Goal: Task Accomplishment & Management: Use online tool/utility

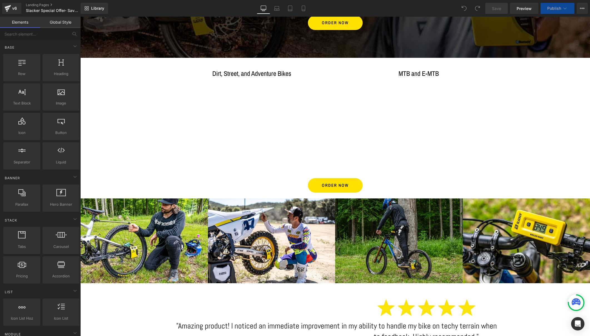
scroll to position [90, 0]
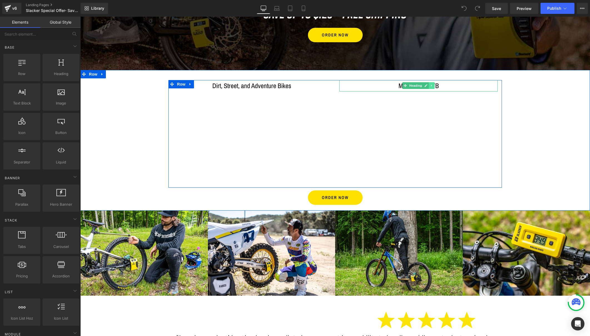
click at [431, 85] on icon at bounding box center [431, 85] width 3 height 3
click at [433, 85] on icon at bounding box center [434, 85] width 3 height 3
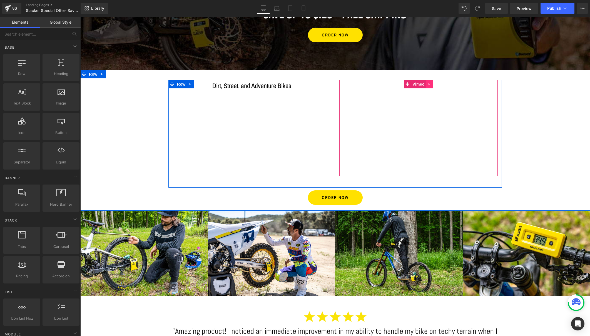
click at [428, 83] on icon at bounding box center [428, 84] width 1 height 2
click at [432, 83] on icon at bounding box center [433, 84] width 4 height 4
click at [178, 85] on span "Row" at bounding box center [181, 84] width 11 height 8
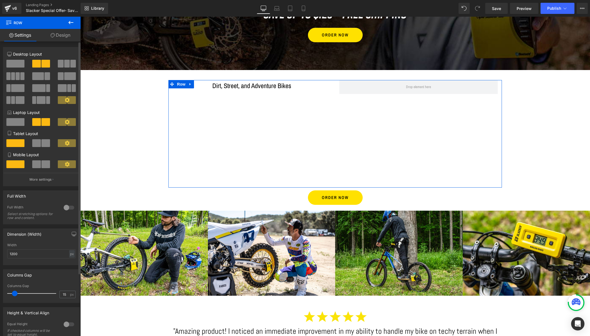
click at [17, 64] on span at bounding box center [15, 64] width 18 height 8
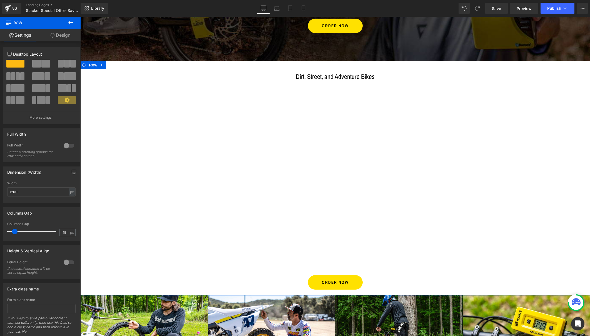
scroll to position [83, 0]
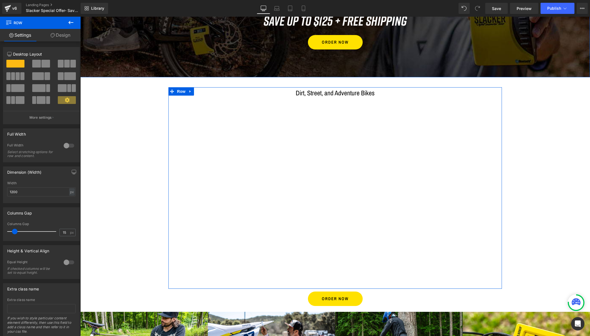
click at [64, 34] on link "Design" at bounding box center [60, 35] width 40 height 12
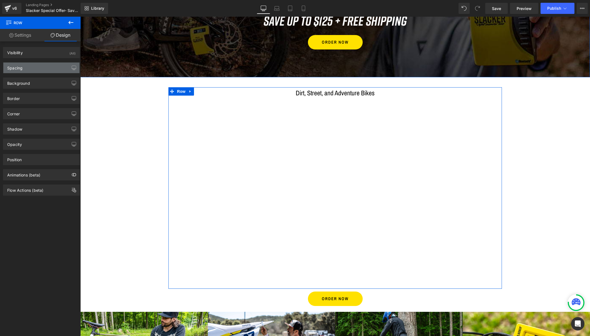
click at [24, 69] on div "Spacing" at bounding box center [41, 67] width 76 height 11
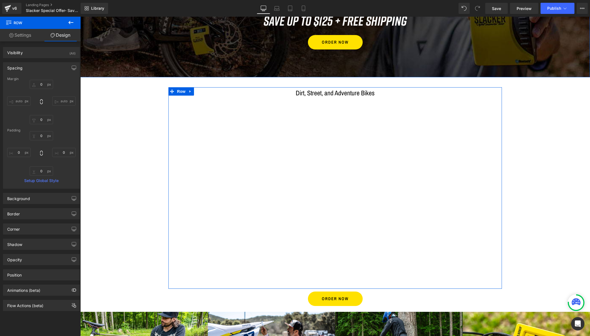
click at [24, 36] on link "Settings" at bounding box center [20, 35] width 40 height 12
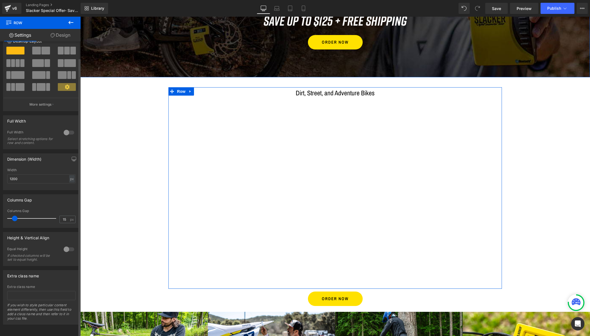
scroll to position [17, 0]
drag, startPoint x: 19, startPoint y: 174, endPoint x: 2, endPoint y: 174, distance: 16.4
click at [2, 174] on div "Dimension (Width) 1200px Width 1200 px % px" at bounding box center [41, 169] width 83 height 41
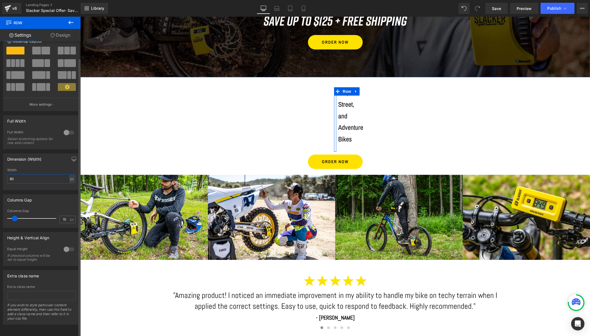
type input "800"
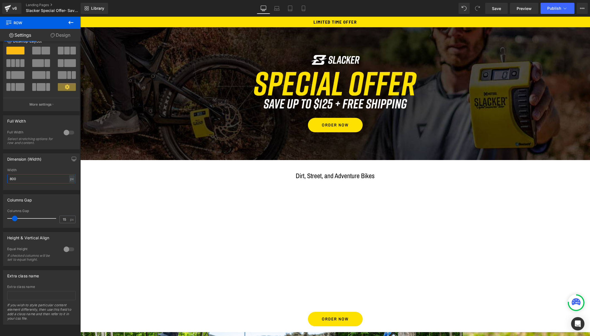
scroll to position [0, 0]
click at [175, 107] on div at bounding box center [334, 87] width 325 height 44
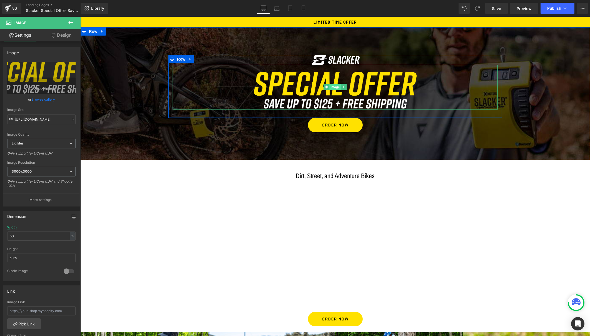
click at [332, 84] on link "Image" at bounding box center [331, 87] width 17 height 7
click at [333, 86] on span "Image" at bounding box center [335, 87] width 12 height 7
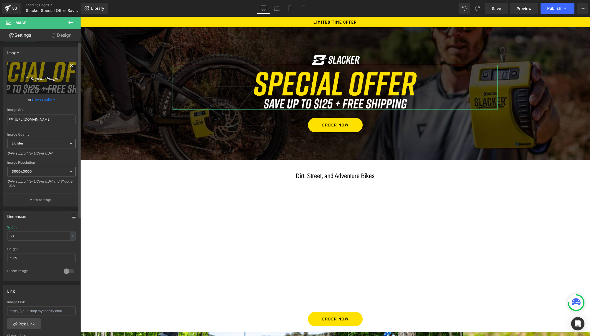
click at [42, 79] on icon "Replace Image" at bounding box center [41, 77] width 44 height 7
type input "C:\fakepath\special-offer.png"
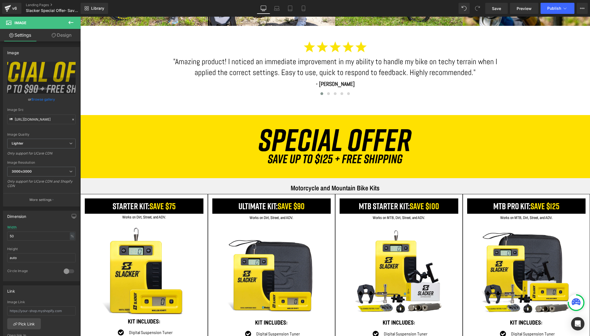
scroll to position [404, 0]
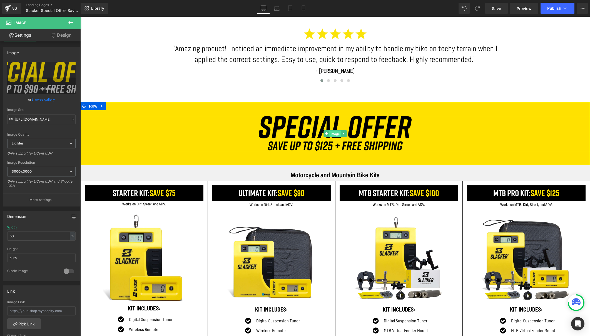
click at [333, 133] on span "Image" at bounding box center [335, 134] width 12 height 7
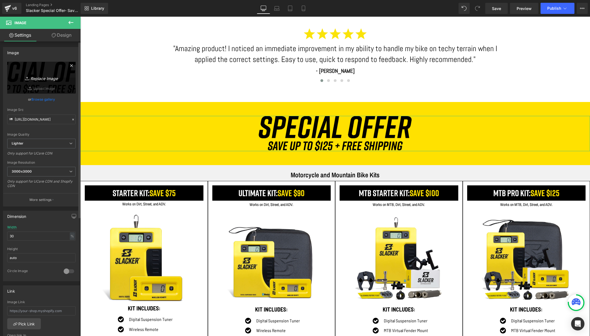
click at [41, 79] on icon "Replace Image" at bounding box center [41, 77] width 44 height 7
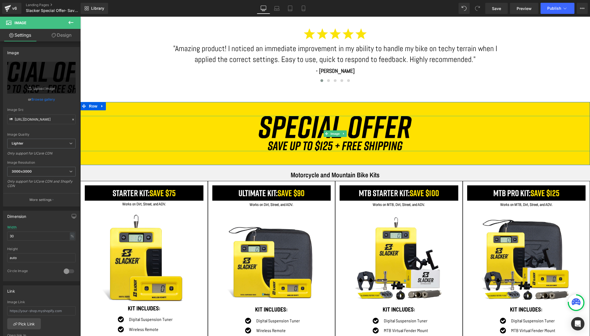
type input "C:\fakepath\special-offer-2.png"
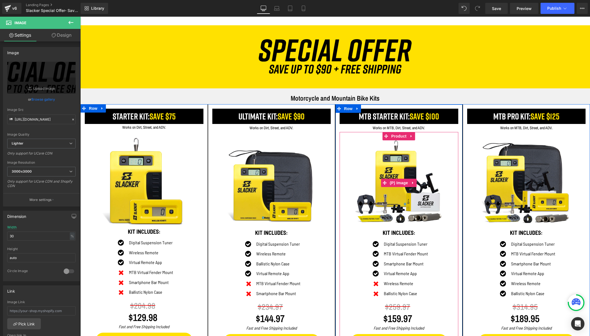
scroll to position [484, 0]
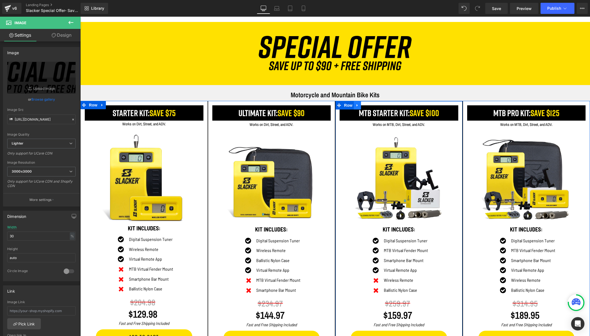
click at [355, 104] on icon at bounding box center [357, 105] width 4 height 4
click at [372, 106] on icon at bounding box center [372, 105] width 4 height 4
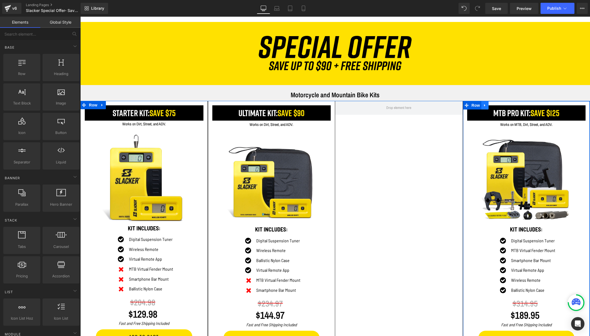
click at [484, 104] on icon at bounding box center [485, 105] width 4 height 4
click at [498, 105] on icon at bounding box center [499, 105] width 4 height 4
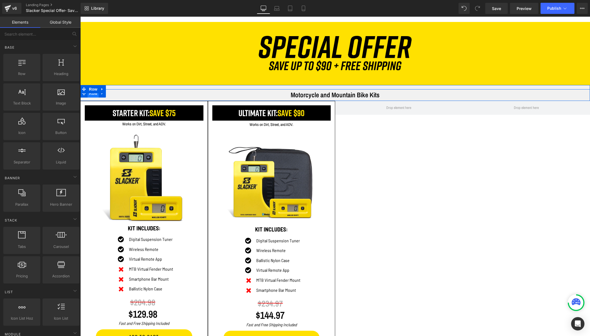
click at [90, 94] on span "Row" at bounding box center [92, 93] width 11 height 8
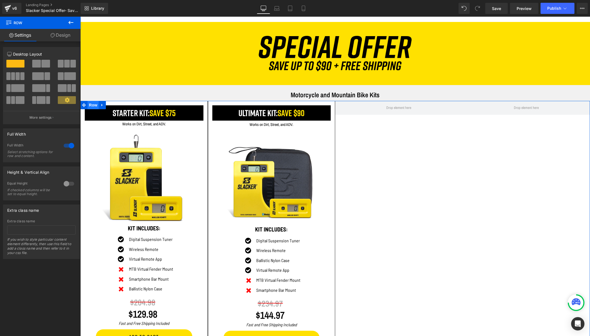
click at [89, 102] on span "Row" at bounding box center [92, 105] width 11 height 8
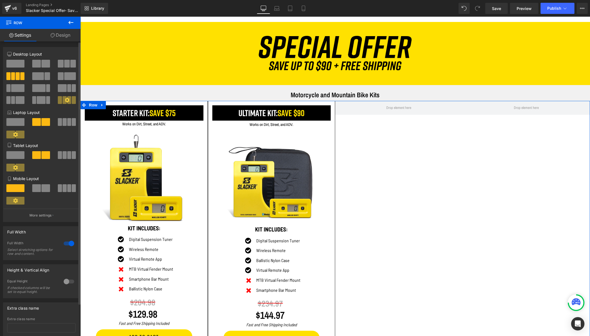
click at [39, 64] on span at bounding box center [36, 64] width 9 height 8
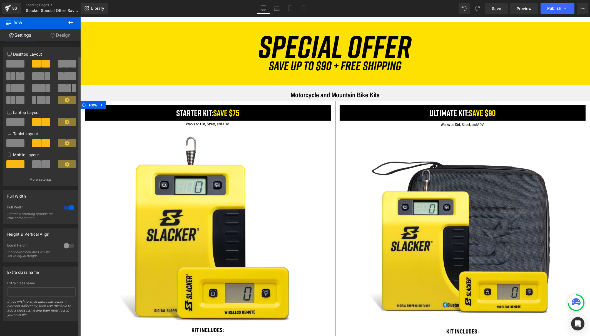
scroll to position [1, 0]
click at [65, 206] on div at bounding box center [68, 207] width 13 height 9
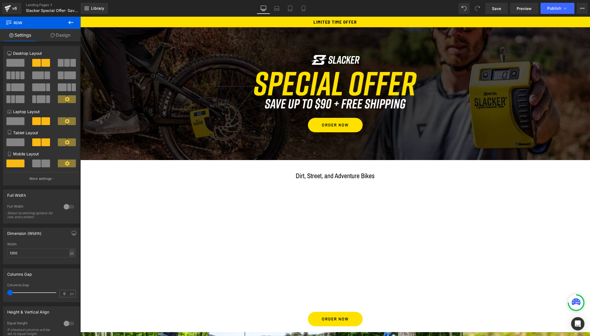
scroll to position [0, 0]
click at [497, 9] on span "Save" at bounding box center [496, 9] width 9 height 6
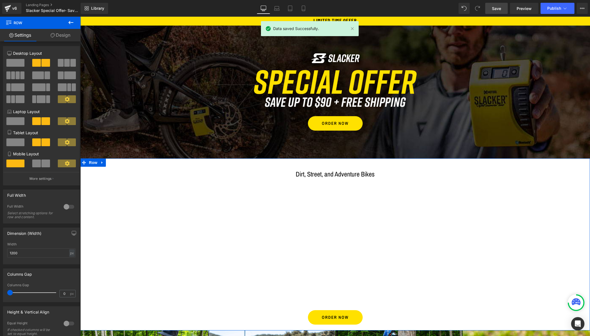
scroll to position [9, 0]
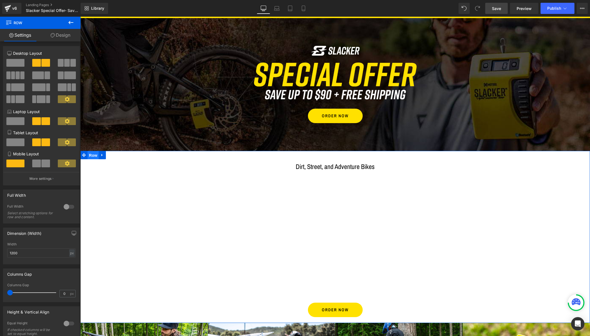
click at [91, 154] on span "Row" at bounding box center [92, 155] width 11 height 8
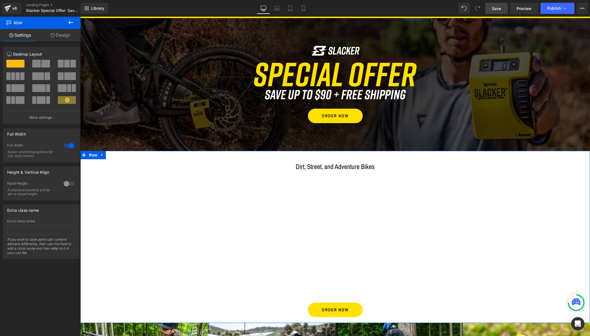
click at [36, 64] on span at bounding box center [36, 64] width 9 height 8
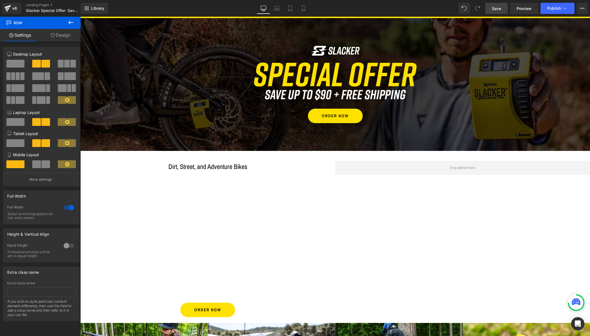
click at [67, 22] on icon at bounding box center [70, 22] width 7 height 7
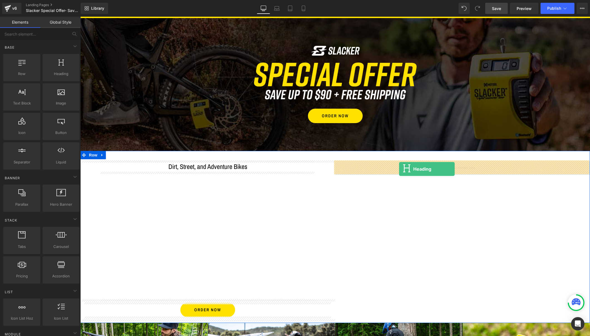
drag, startPoint x: 137, startPoint y: 87, endPoint x: 399, endPoint y: 169, distance: 274.3
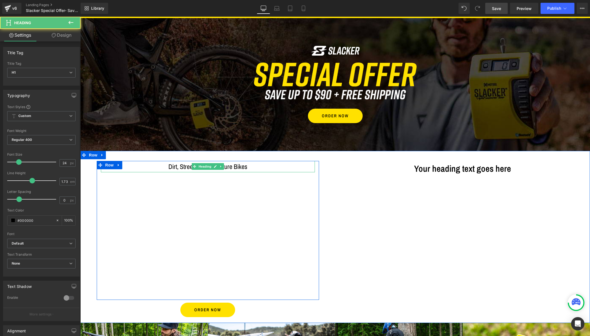
click at [238, 166] on h1 "Dirt, Street, and Adventure Bikes" at bounding box center [208, 167] width 214 height 12
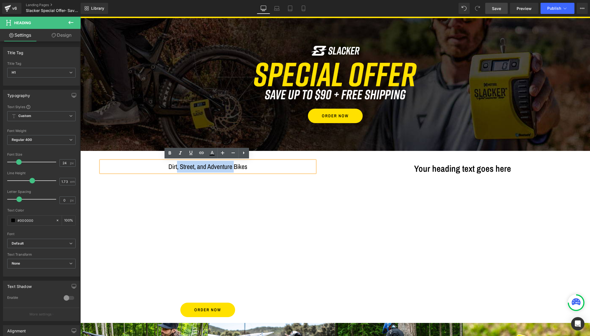
drag, startPoint x: 238, startPoint y: 166, endPoint x: 167, endPoint y: 166, distance: 70.8
click at [167, 166] on h1 "Dirt, Street, and Adventure Bikes" at bounding box center [208, 167] width 214 height 12
copy h1 ", Street, and Adventure"
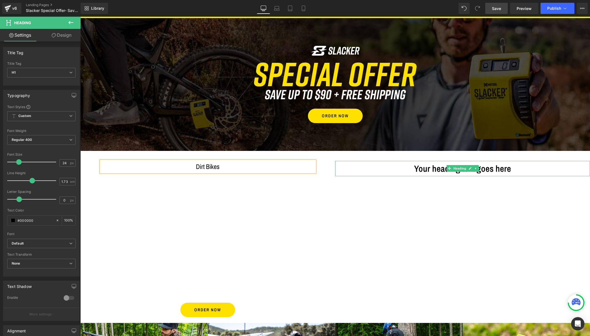
click at [441, 169] on h1 "Your heading text goes here" at bounding box center [462, 168] width 255 height 15
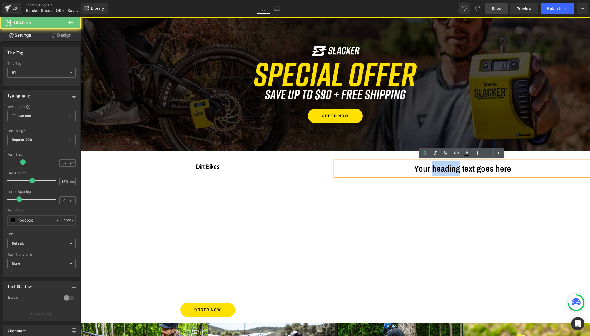
click at [441, 169] on h1 "Your heading text goes here" at bounding box center [462, 168] width 255 height 15
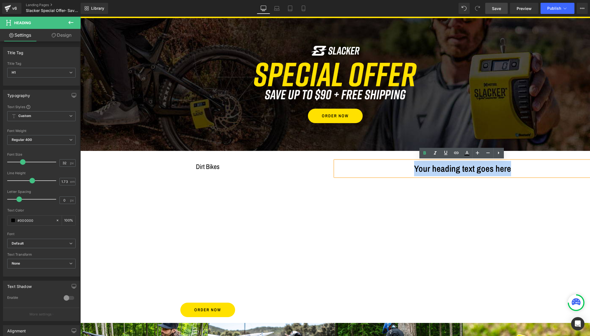
paste div
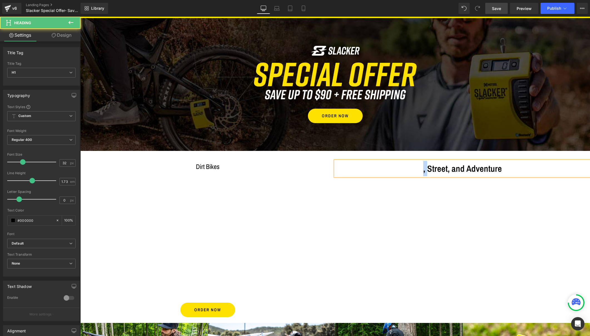
drag, startPoint x: 417, startPoint y: 169, endPoint x: 409, endPoint y: 169, distance: 8.3
click at [409, 169] on h1 ", Street, and Adventure" at bounding box center [462, 168] width 255 height 15
click at [442, 171] on h1 "Street, and Adventure" at bounding box center [462, 168] width 255 height 15
click at [509, 170] on h1 "Street and Adventure" at bounding box center [462, 168] width 255 height 15
click at [242, 167] on h1 "Dirt Bikes" at bounding box center [208, 167] width 214 height 12
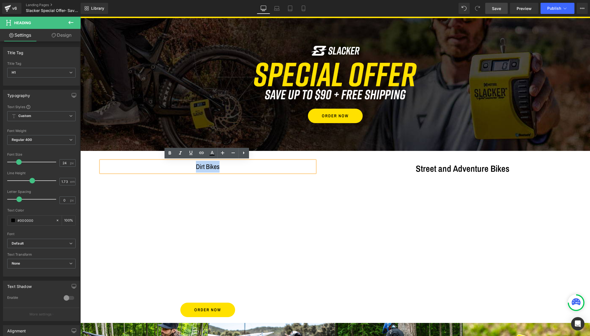
drag, startPoint x: 222, startPoint y: 167, endPoint x: 187, endPoint y: 165, distance: 35.0
click at [187, 165] on h1 "Dirt Bikes" at bounding box center [208, 167] width 214 height 12
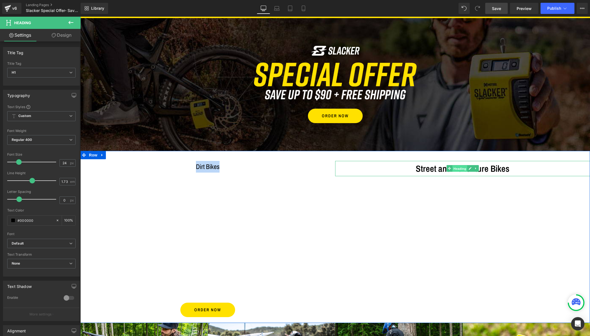
click at [459, 168] on span "Heading" at bounding box center [459, 168] width 15 height 7
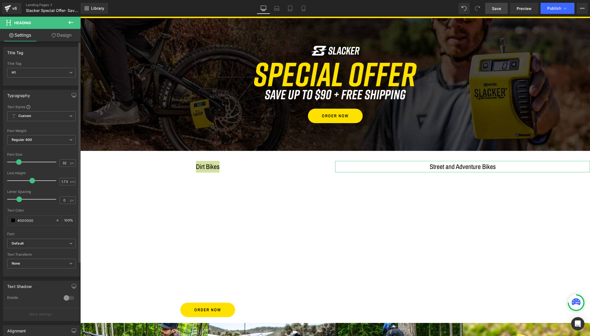
drag, startPoint x: 21, startPoint y: 162, endPoint x: 17, endPoint y: 163, distance: 3.8
click at [17, 163] on span at bounding box center [19, 162] width 6 height 6
click at [29, 239] on span "Default" at bounding box center [41, 244] width 68 height 10
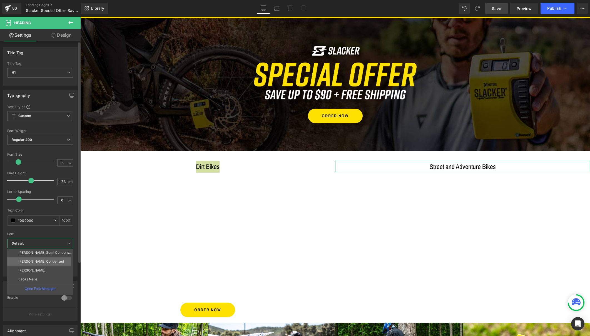
scroll to position [13, 0]
click at [23, 265] on p "[PERSON_NAME]" at bounding box center [31, 267] width 27 height 4
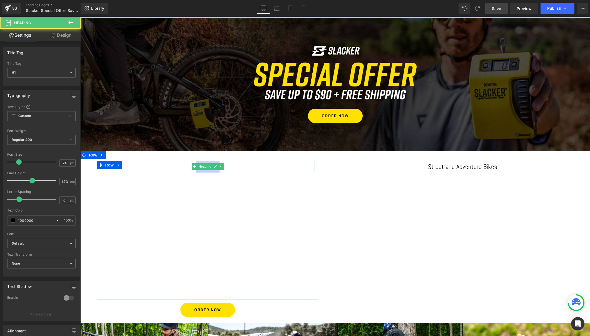
click at [229, 165] on h1 "Dirt Bikes" at bounding box center [208, 167] width 214 height 12
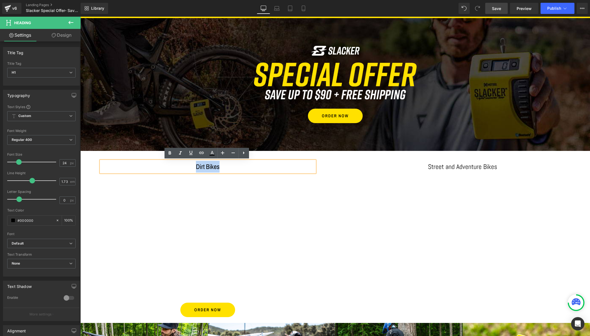
drag, startPoint x: 229, startPoint y: 165, endPoint x: 183, endPoint y: 164, distance: 46.1
click at [183, 164] on h1 "Dirt Bikes" at bounding box center [208, 167] width 214 height 12
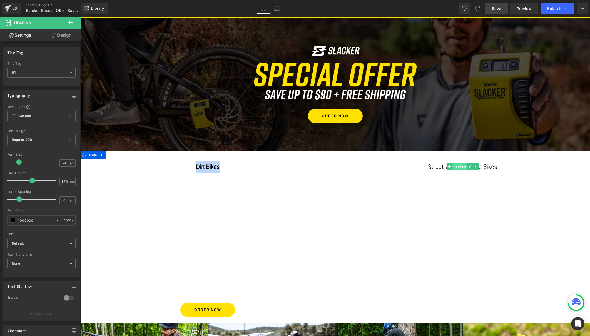
click at [454, 167] on span "Heading" at bounding box center [459, 166] width 15 height 7
click at [430, 165] on h1 "Street and Adventure Bikes" at bounding box center [462, 167] width 255 height 12
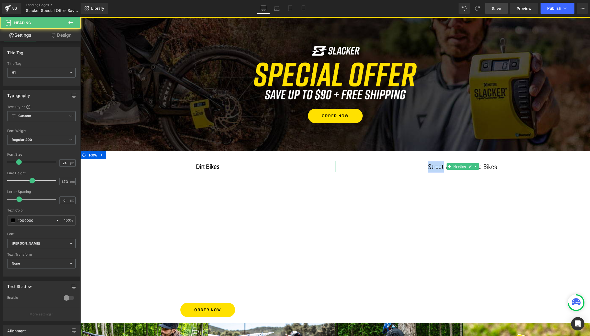
click at [430, 165] on h1 "Street and Adventure Bikes" at bounding box center [462, 167] width 255 height 12
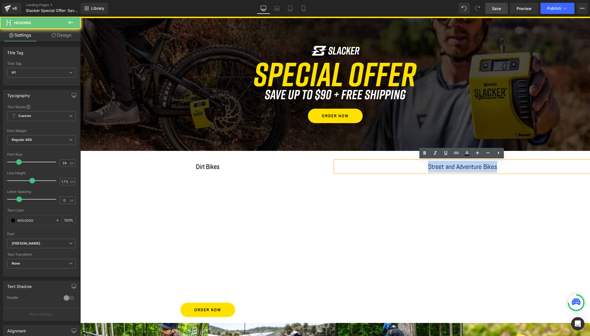
click at [430, 165] on h1 "Street and Adventure Bikes" at bounding box center [462, 167] width 255 height 12
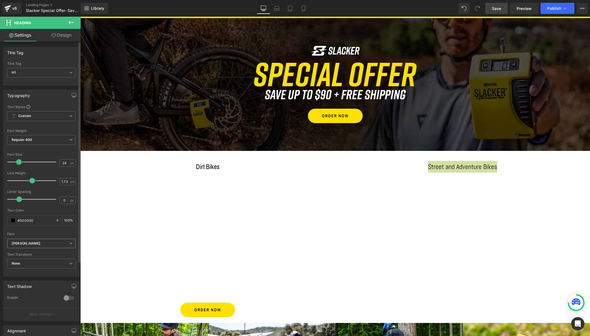
click at [34, 241] on b "[PERSON_NAME]" at bounding box center [40, 243] width 57 height 5
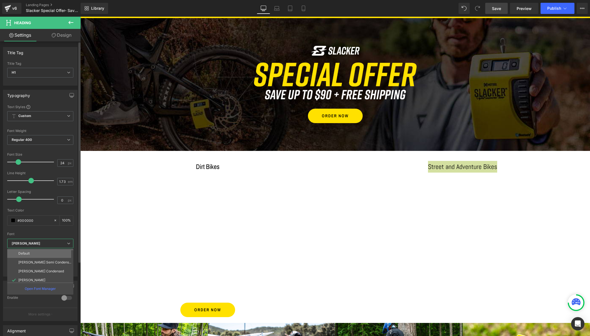
click at [26, 254] on p "Default" at bounding box center [23, 253] width 11 height 4
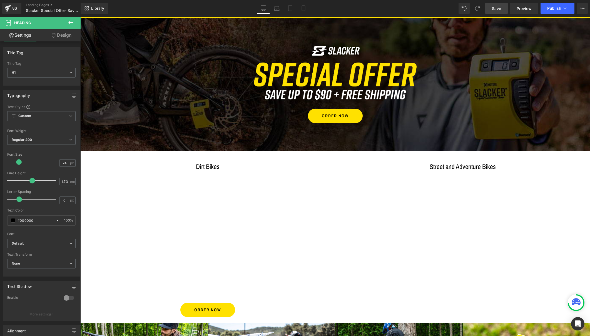
click at [72, 21] on icon at bounding box center [70, 22] width 7 height 7
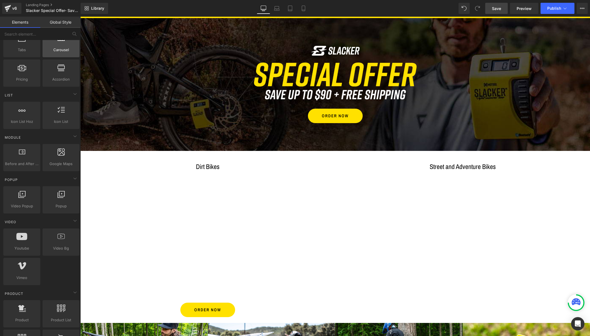
scroll to position [202, 0]
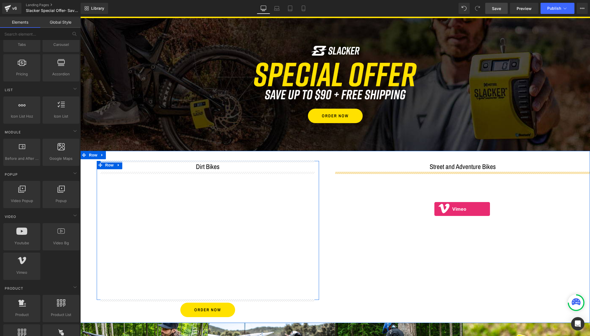
drag, startPoint x: 105, startPoint y: 282, endPoint x: 434, endPoint y: 209, distance: 337.3
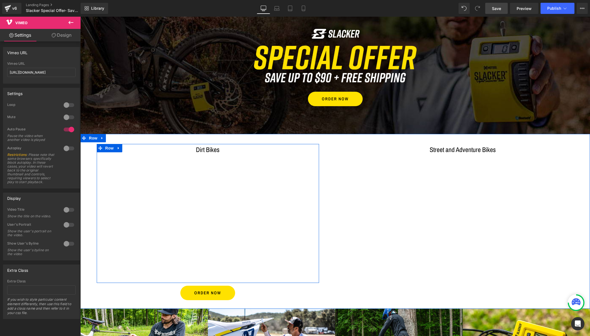
scroll to position [26, 0]
click at [204, 159] on span "Vimeo" at bounding box center [207, 159] width 15 height 8
click at [203, 158] on span "Vimeo" at bounding box center [207, 159] width 15 height 8
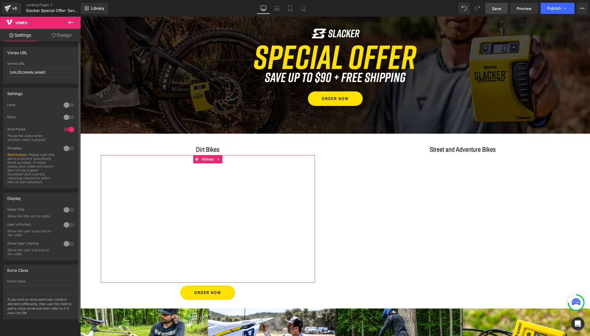
scroll to position [0, 0]
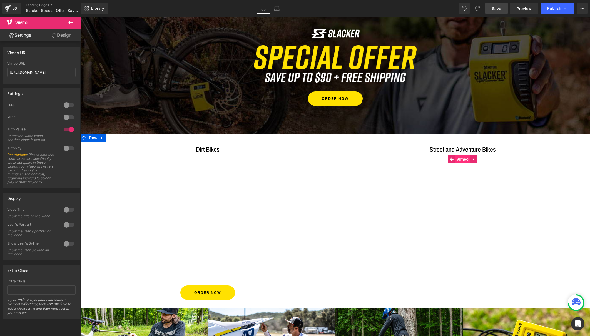
click at [461, 157] on span "Vimeo" at bounding box center [462, 159] width 15 height 8
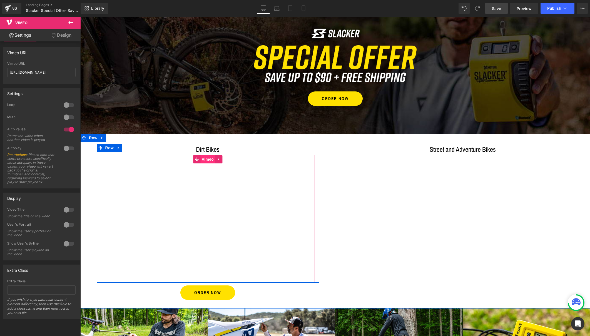
click at [206, 159] on span "Vimeo" at bounding box center [207, 159] width 15 height 8
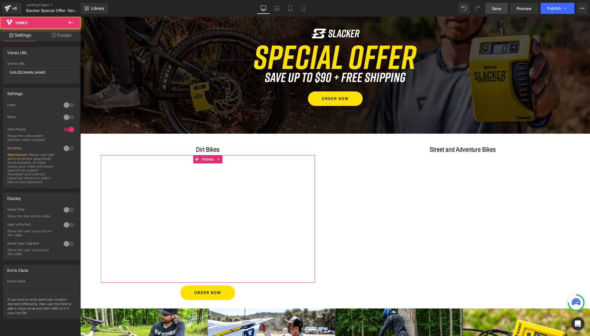
click at [64, 36] on link "Design" at bounding box center [61, 35] width 40 height 12
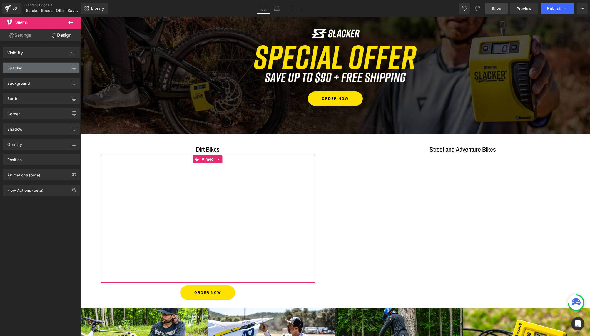
click at [26, 67] on div "Spacing" at bounding box center [41, 67] width 76 height 11
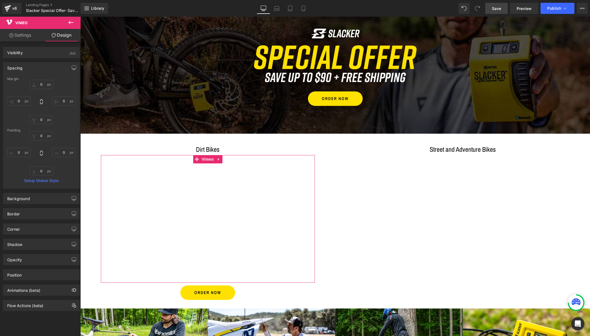
click at [24, 35] on link "Settings" at bounding box center [20, 35] width 40 height 12
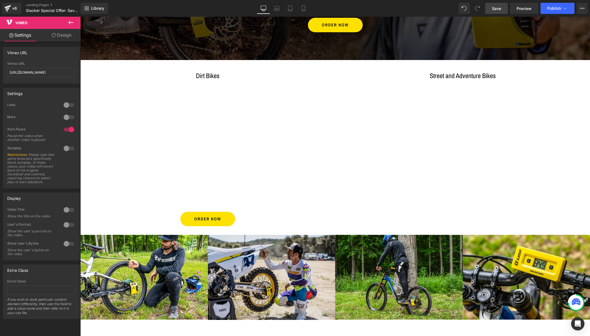
scroll to position [104, 0]
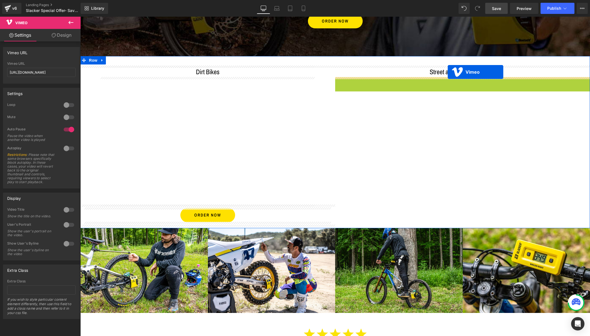
drag, startPoint x: 450, startPoint y: 82, endPoint x: 447, endPoint y: 72, distance: 10.4
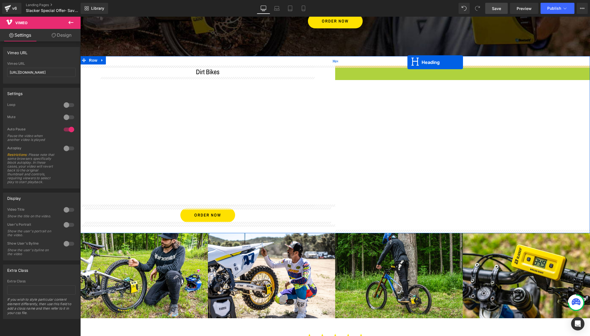
drag, startPoint x: 446, startPoint y: 72, endPoint x: 407, endPoint y: 62, distance: 39.7
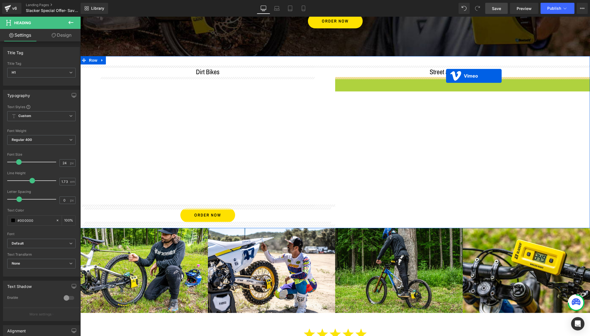
drag, startPoint x: 449, startPoint y: 81, endPoint x: 446, endPoint y: 76, distance: 6.5
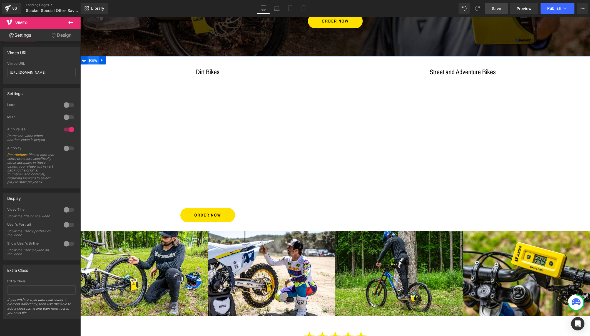
click at [90, 59] on span "Row" at bounding box center [92, 60] width 11 height 8
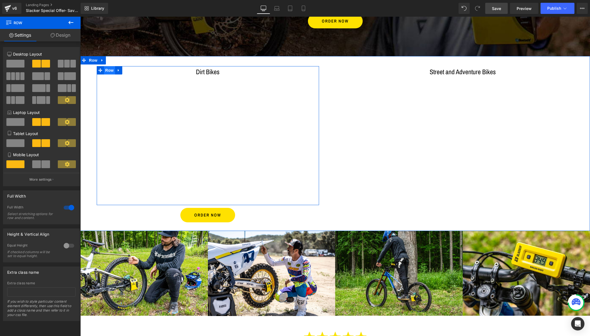
click at [106, 69] on span "Row" at bounding box center [109, 70] width 11 height 8
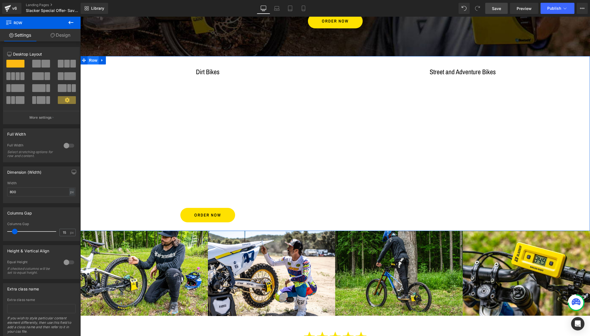
click at [92, 59] on span "Row" at bounding box center [92, 60] width 11 height 8
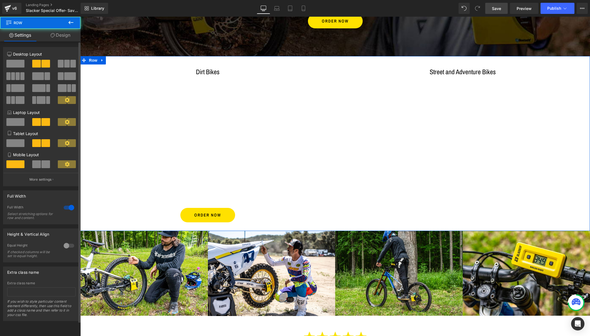
click at [16, 63] on span at bounding box center [15, 64] width 18 height 8
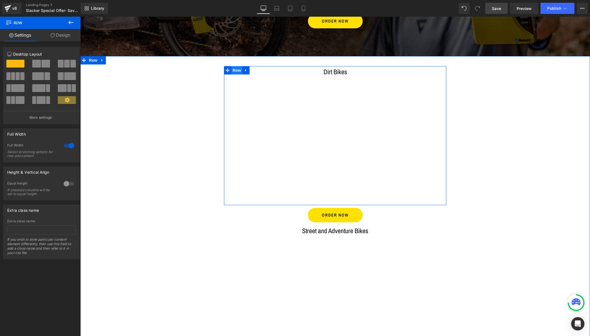
click at [235, 70] on span "Row" at bounding box center [236, 70] width 11 height 8
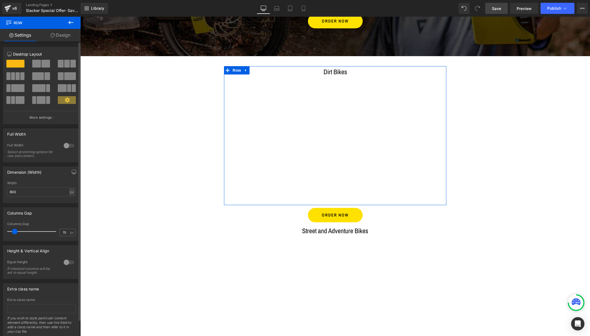
click at [41, 64] on span at bounding box center [45, 64] width 9 height 8
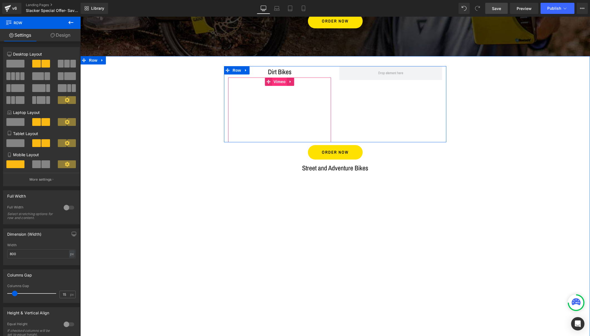
click at [279, 81] on span "Vimeo" at bounding box center [279, 81] width 15 height 8
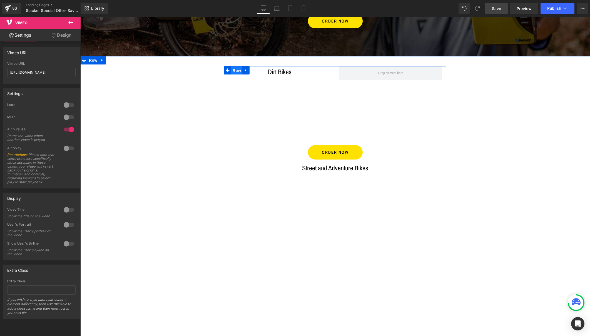
click at [234, 69] on span "Row" at bounding box center [236, 70] width 11 height 8
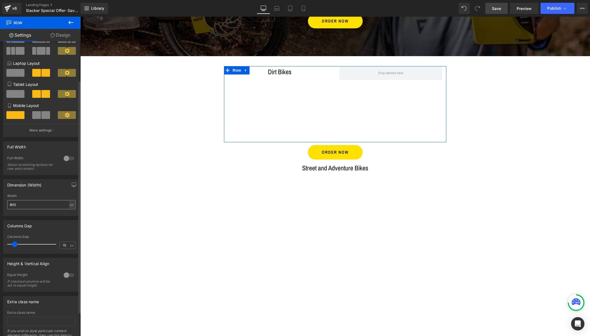
scroll to position [49, 0]
drag, startPoint x: 19, startPoint y: 204, endPoint x: 10, endPoint y: 204, distance: 9.2
click at [10, 204] on input "800" at bounding box center [41, 204] width 68 height 9
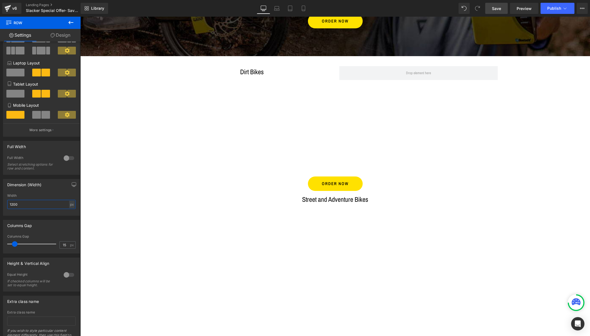
type input "1200"
click at [70, 20] on icon at bounding box center [70, 22] width 7 height 7
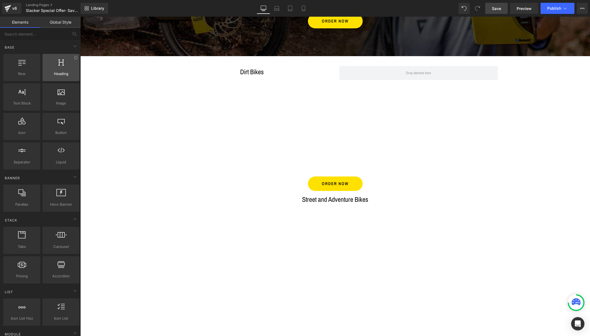
scroll to position [0, 0]
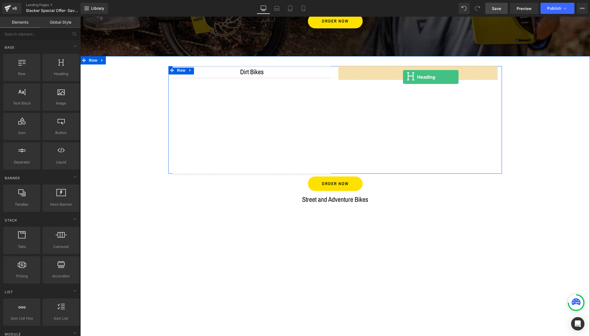
drag, startPoint x: 142, startPoint y: 82, endPoint x: 403, endPoint y: 77, distance: 261.1
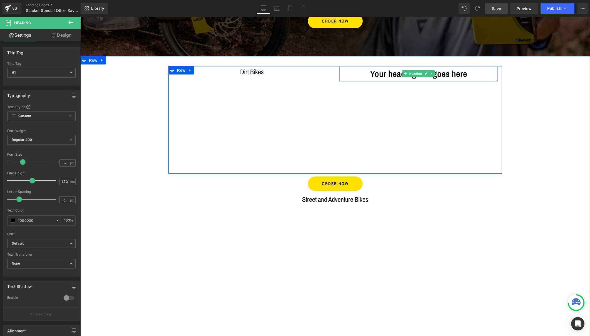
click at [389, 74] on h1 "Your heading text goes here" at bounding box center [418, 73] width 158 height 15
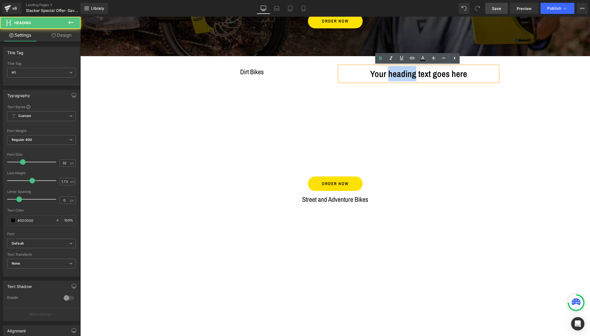
click at [389, 74] on h1 "Your heading text goes here" at bounding box center [418, 73] width 158 height 15
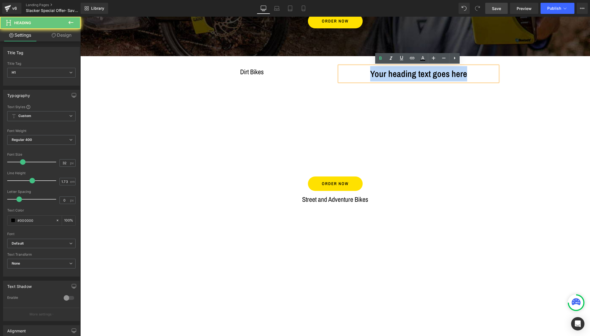
click at [389, 74] on h1 "Your heading text goes here" at bounding box center [418, 73] width 158 height 15
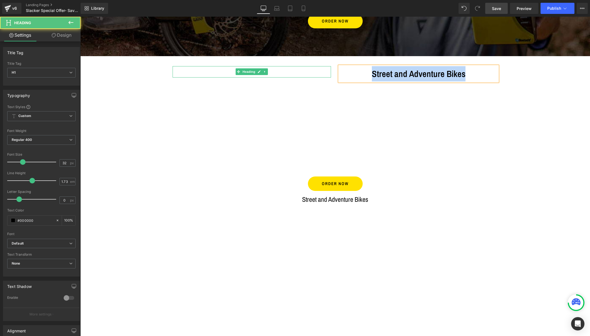
drag, startPoint x: 480, startPoint y: 74, endPoint x: 329, endPoint y: 74, distance: 150.5
click at [329, 74] on div "Dirt Bikes Heading Vimeo Street and Adventure Bikes Heading Row" at bounding box center [334, 120] width 333 height 108
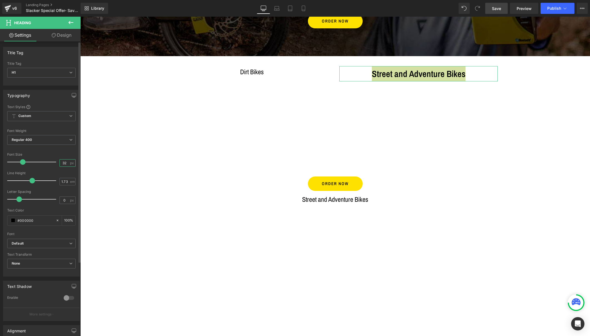
drag, startPoint x: 64, startPoint y: 163, endPoint x: 48, endPoint y: 163, distance: 15.8
click at [48, 163] on div "Font Size 32 px" at bounding box center [41, 161] width 68 height 19
type input "24"
click at [70, 22] on icon at bounding box center [70, 22] width 7 height 7
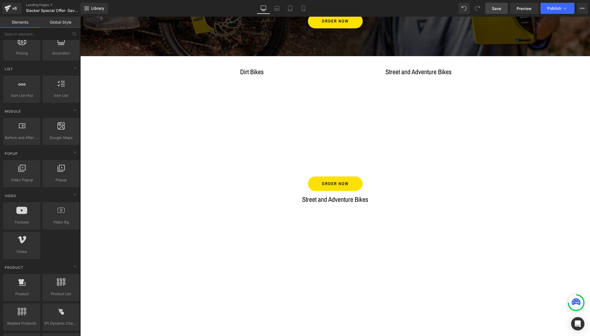
scroll to position [233, 0]
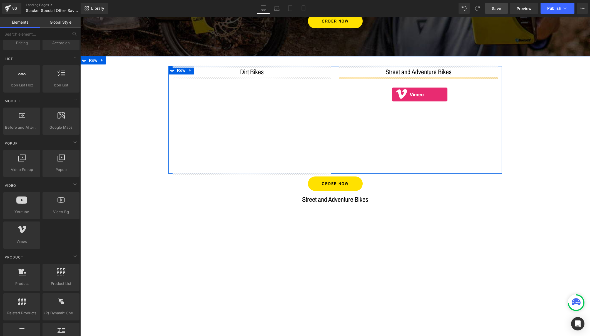
drag, startPoint x: 102, startPoint y: 257, endPoint x: 392, endPoint y: 95, distance: 332.2
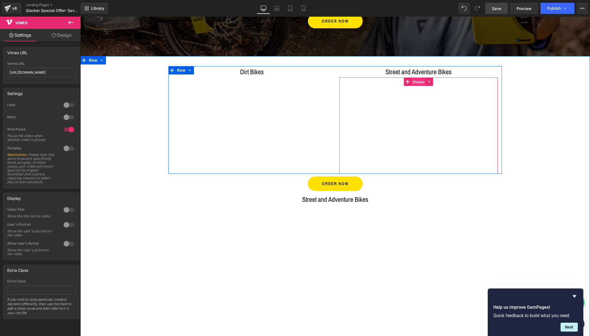
click at [416, 83] on span "Vimeo" at bounding box center [418, 82] width 15 height 8
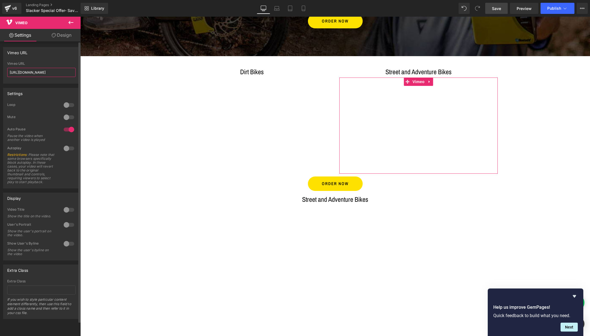
click at [59, 72] on input "[URL][DOMAIN_NAME]" at bounding box center [41, 72] width 68 height 9
paste input "1022689744?share=copy"
type input "[URL][DOMAIN_NAME]"
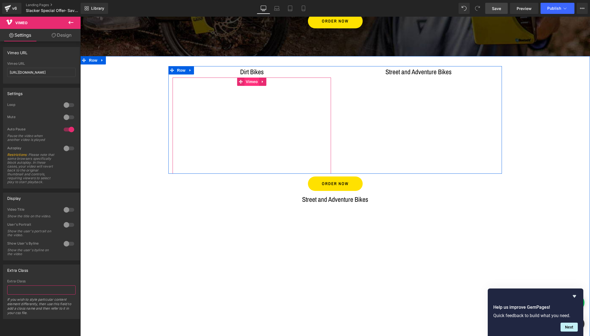
click at [248, 81] on span "Vimeo" at bounding box center [251, 81] width 15 height 8
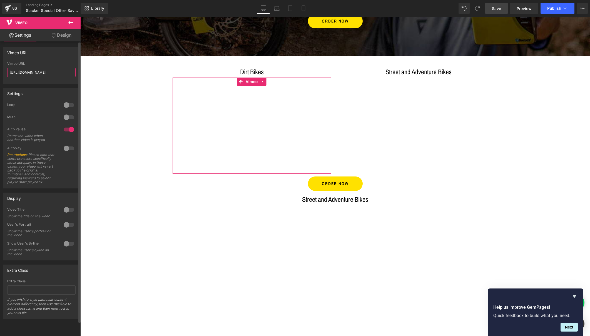
click at [47, 72] on input "[URL][DOMAIN_NAME]" at bounding box center [41, 72] width 68 height 9
paste input "015830013?share=copy"
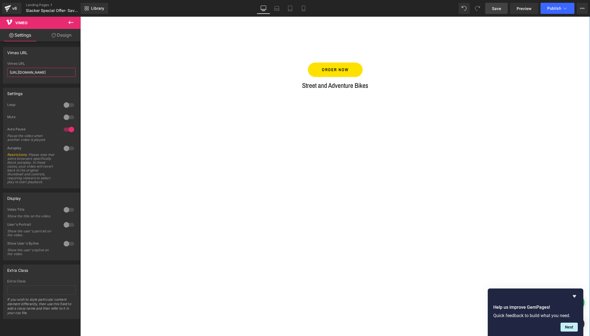
scroll to position [218, 0]
type input "[URL][DOMAIN_NAME]"
click at [347, 85] on icon at bounding box center [348, 84] width 3 height 3
click at [350, 84] on icon at bounding box center [351, 84] width 3 height 3
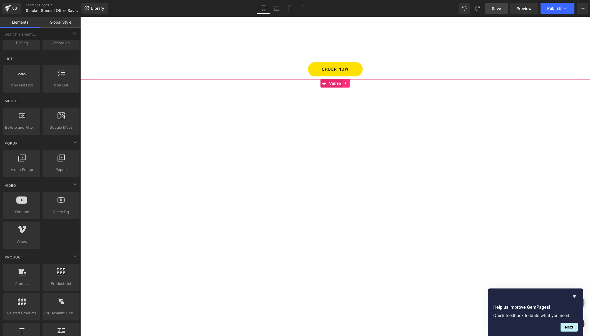
click at [345, 82] on icon at bounding box center [346, 83] width 4 height 4
click at [348, 82] on icon at bounding box center [350, 83] width 4 height 4
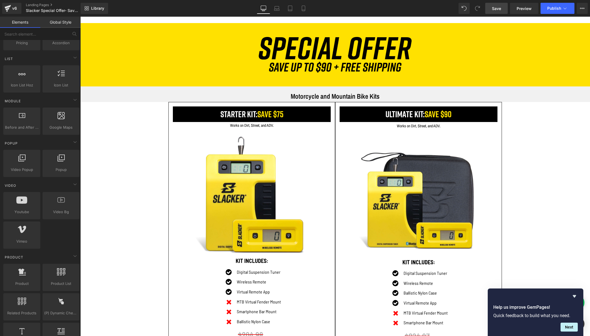
scroll to position [454, 0]
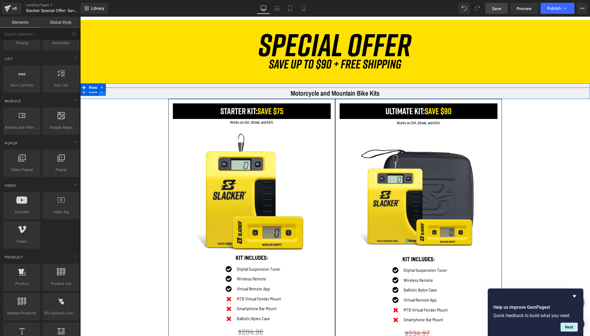
click at [101, 93] on icon at bounding box center [102, 91] width 4 height 4
click at [116, 91] on icon at bounding box center [117, 91] width 4 height 4
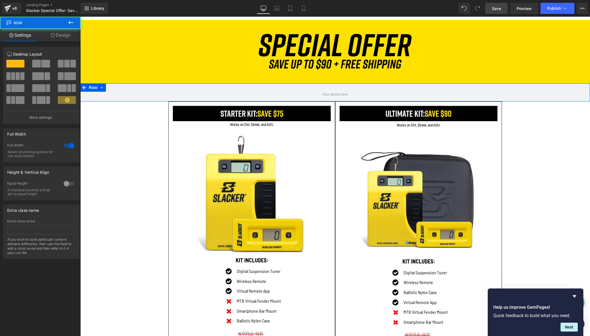
drag, startPoint x: 118, startPoint y: 100, endPoint x: 121, endPoint y: 86, distance: 14.4
click at [121, 86] on div "Row" at bounding box center [334, 92] width 509 height 18
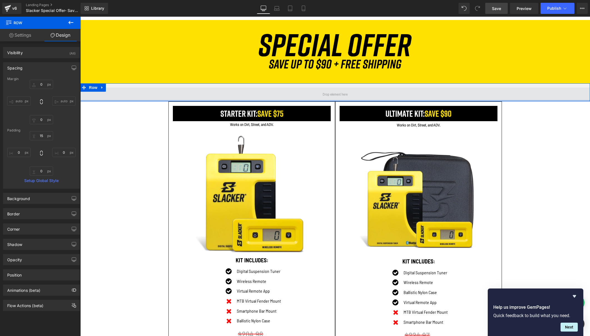
drag, startPoint x: 133, startPoint y: 101, endPoint x: 133, endPoint y: 93, distance: 7.8
click at [133, 93] on div "Row" at bounding box center [334, 92] width 509 height 18
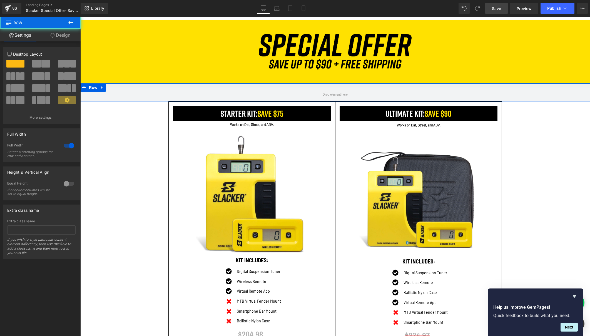
click at [123, 86] on div "Row" at bounding box center [334, 92] width 509 height 18
click at [102, 86] on icon at bounding box center [102, 87] width 4 height 4
click at [115, 86] on icon at bounding box center [117, 88] width 4 height 4
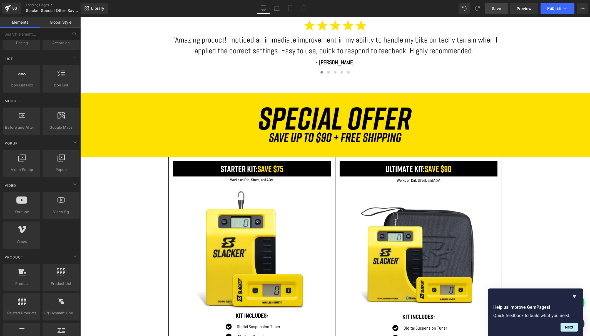
scroll to position [383, 0]
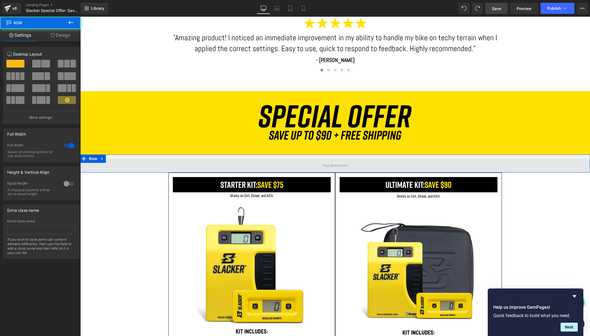
drag, startPoint x: 116, startPoint y: 172, endPoint x: 116, endPoint y: 167, distance: 5.0
click at [116, 167] on div "Row" at bounding box center [334, 163] width 509 height 18
click at [115, 162] on span at bounding box center [334, 166] width 509 height 14
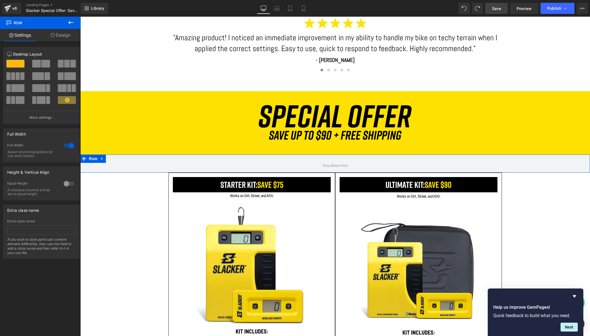
click at [61, 34] on link "Design" at bounding box center [60, 35] width 40 height 12
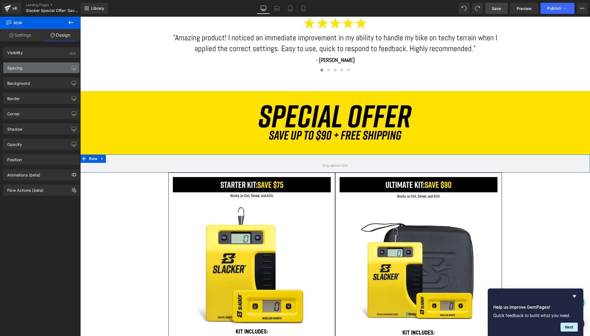
click at [48, 69] on div "Spacing" at bounding box center [41, 67] width 76 height 11
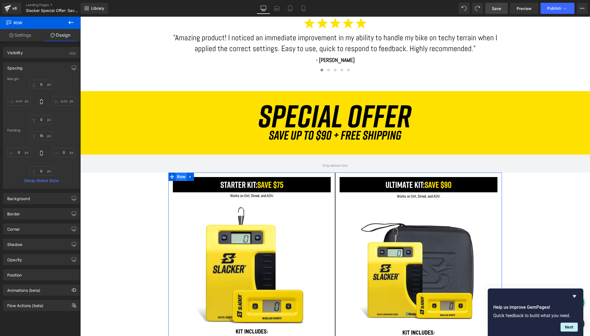
click at [179, 174] on span "Row" at bounding box center [181, 176] width 11 height 8
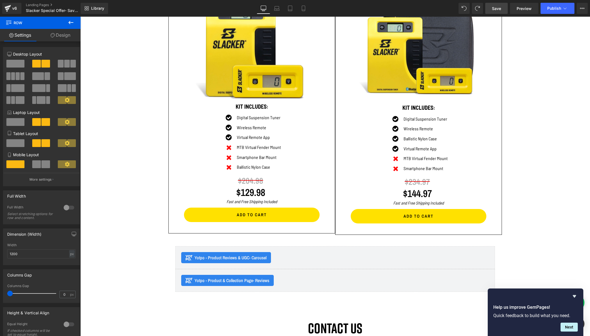
scroll to position [609, 0]
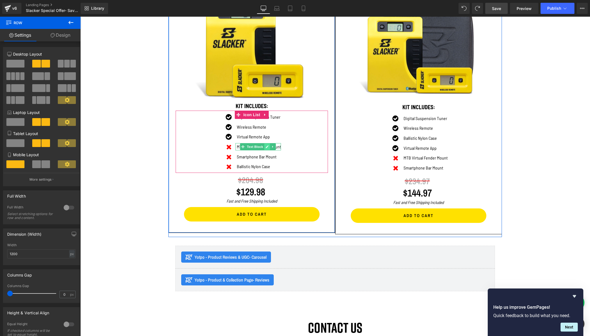
click at [267, 146] on icon at bounding box center [266, 146] width 3 height 3
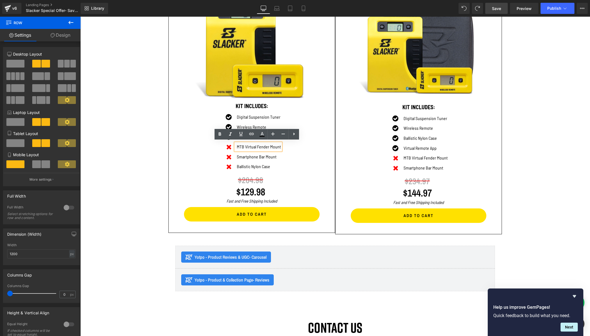
click at [301, 152] on div "Icon Digital Suspension Tuner Text Block Icon Wireless Remote Text Block Icon V…" at bounding box center [252, 142] width 152 height 59
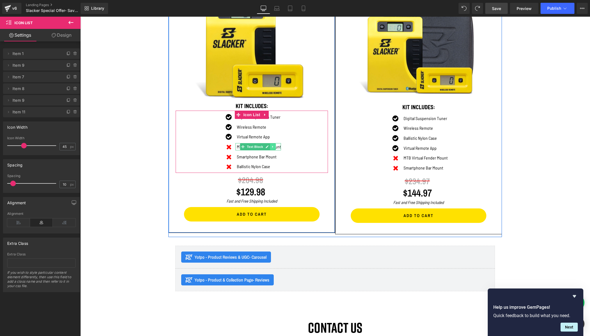
click at [272, 146] on icon at bounding box center [272, 147] width 1 height 2
click at [275, 145] on icon at bounding box center [275, 146] width 3 height 3
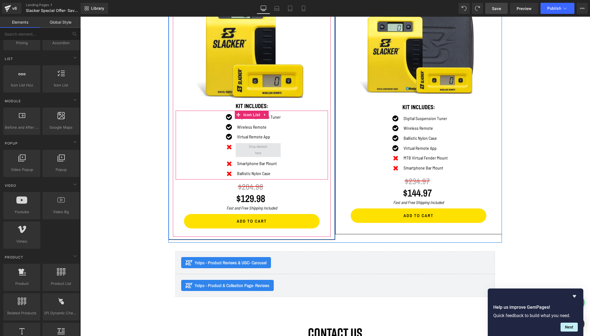
click at [264, 146] on span at bounding box center [258, 149] width 22 height 15
click at [232, 146] on span "Icon" at bounding box center [229, 147] width 9 height 7
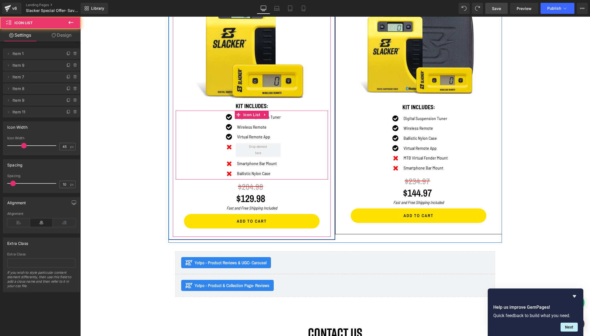
click at [294, 153] on div "Icon Digital Suspension Tuner Text Block Icon Wireless Remote Text Block Icon V…" at bounding box center [252, 146] width 152 height 66
click at [232, 146] on span "Icon" at bounding box center [229, 147] width 9 height 7
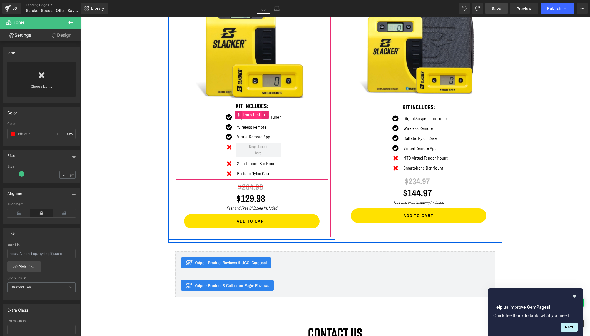
click at [248, 113] on span "Icon List" at bounding box center [251, 115] width 19 height 8
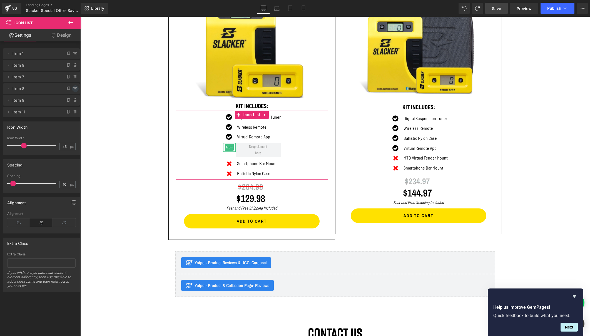
click at [74, 87] on icon at bounding box center [74, 87] width 1 height 1
click at [66, 88] on button "Delete" at bounding box center [69, 88] width 17 height 7
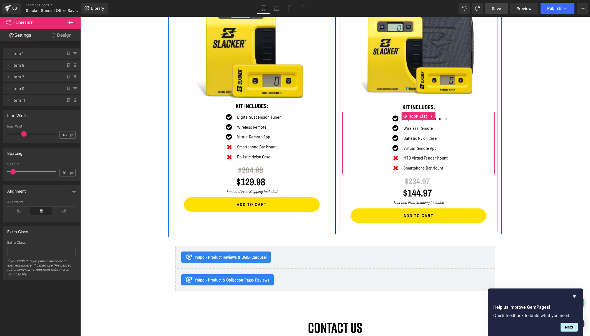
click at [414, 116] on span "Icon List" at bounding box center [418, 116] width 19 height 8
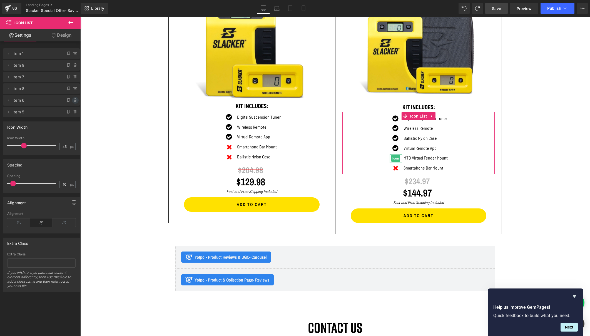
click at [73, 100] on icon at bounding box center [75, 100] width 4 height 4
click at [67, 101] on button "Delete" at bounding box center [69, 100] width 17 height 7
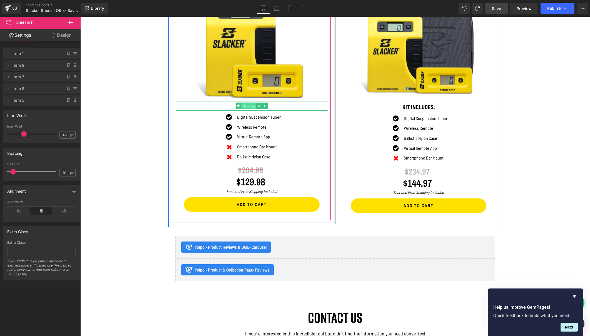
click at [247, 104] on span "Heading" at bounding box center [248, 106] width 15 height 7
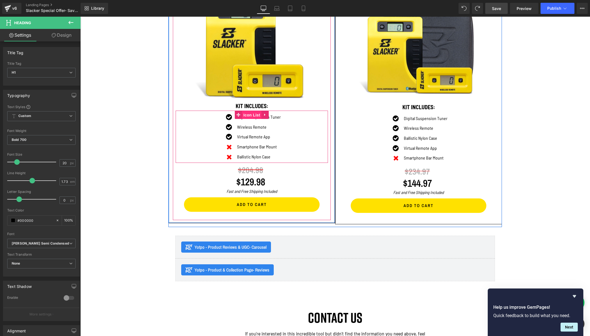
click at [247, 114] on span "Icon List" at bounding box center [251, 115] width 19 height 8
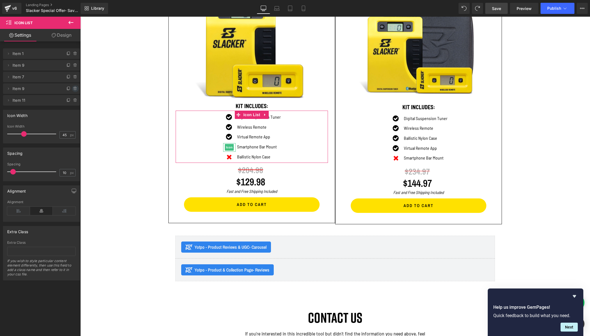
click at [73, 89] on icon at bounding box center [75, 88] width 4 height 4
click at [65, 86] on button "Delete" at bounding box center [69, 88] width 17 height 7
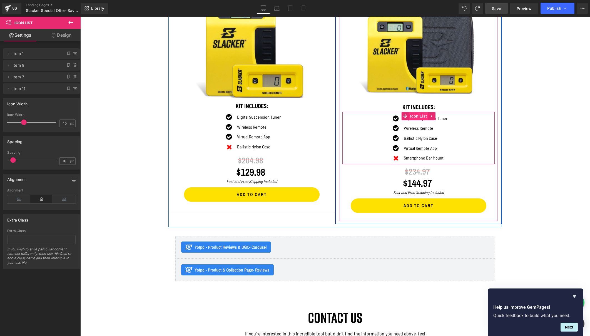
click at [416, 114] on span "Icon List" at bounding box center [418, 116] width 19 height 8
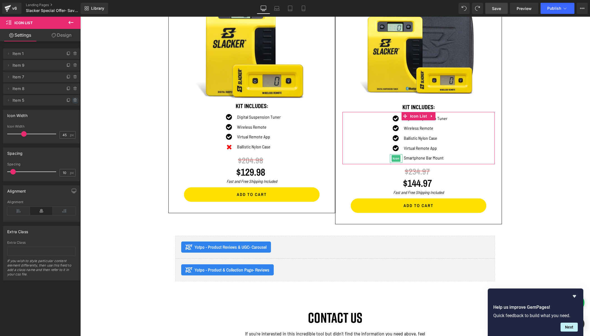
click at [74, 99] on icon at bounding box center [75, 100] width 4 height 4
click at [68, 100] on button "Delete" at bounding box center [69, 100] width 17 height 7
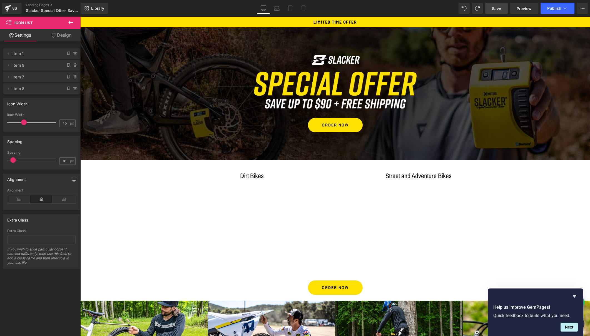
scroll to position [0, 0]
click at [497, 10] on span "Save" at bounding box center [496, 9] width 9 height 6
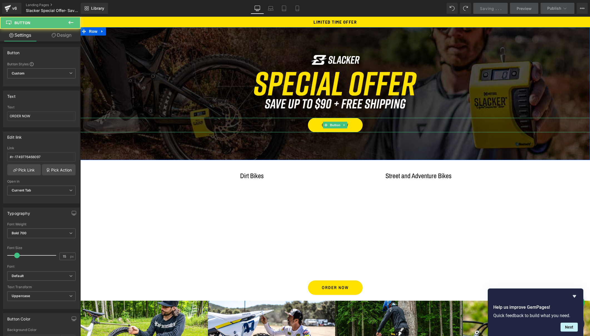
click at [116, 124] on div "ORDER NOW" at bounding box center [334, 125] width 509 height 14
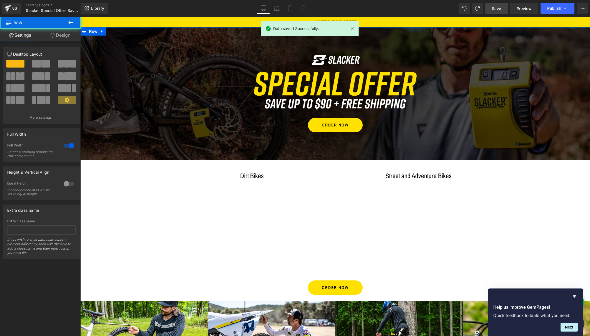
click at [109, 73] on div "Image Image Row ORDER NOW Button" at bounding box center [334, 93] width 509 height 77
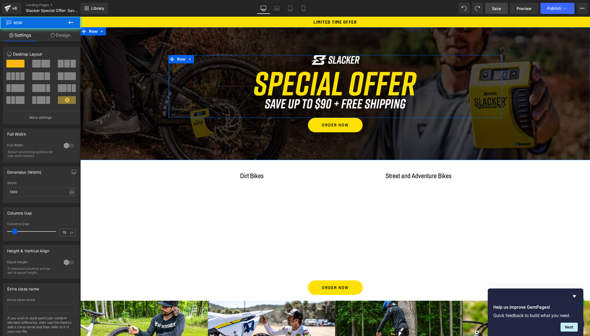
click at [168, 69] on div at bounding box center [168, 86] width 1 height 63
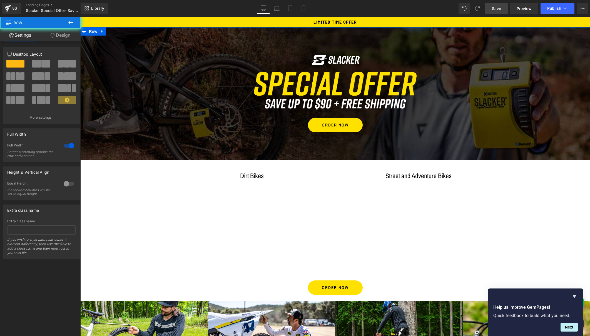
click at [148, 74] on div "Image Image Row ORDER NOW Button" at bounding box center [334, 93] width 509 height 77
click at [524, 91] on div "Image Image Row ORDER NOW Button" at bounding box center [334, 93] width 509 height 77
click at [532, 94] on div "Image Image Row ORDER NOW Button" at bounding box center [334, 93] width 509 height 77
click at [65, 35] on link "Design" at bounding box center [60, 35] width 40 height 12
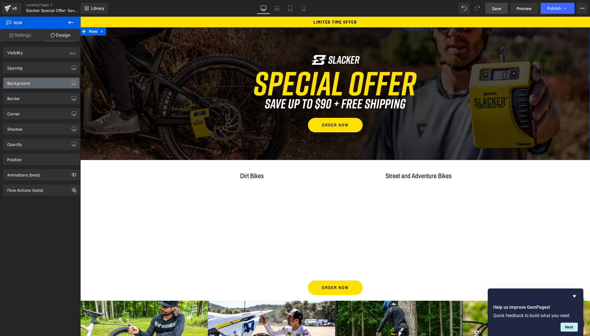
click at [27, 84] on div "Background" at bounding box center [18, 82] width 23 height 8
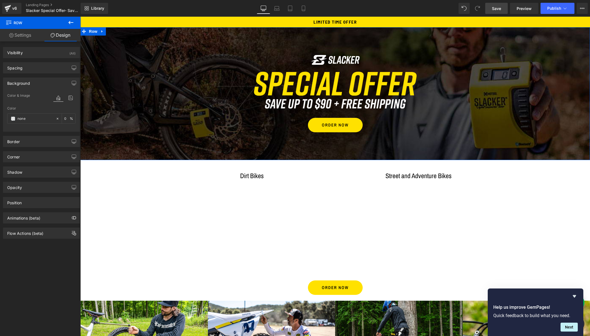
click at [152, 98] on div "Image Image Row ORDER NOW Button" at bounding box center [334, 93] width 509 height 77
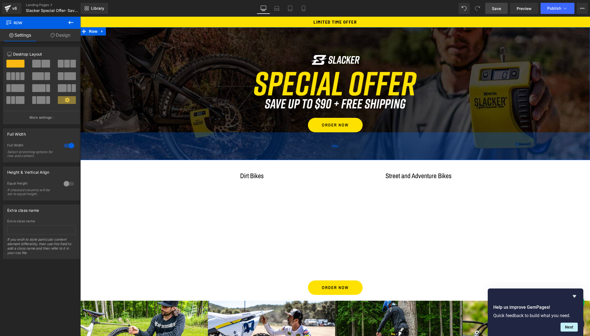
click at [544, 151] on div "100px" at bounding box center [334, 146] width 509 height 28
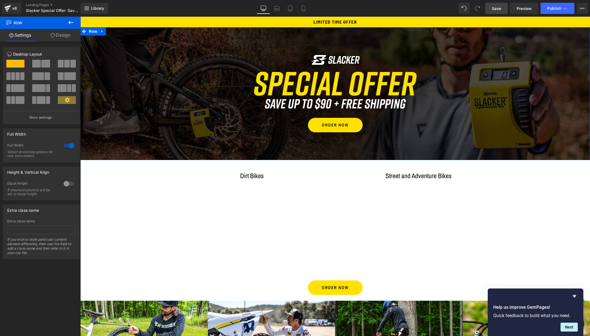
click at [520, 94] on div "Image Image Row ORDER NOW Button" at bounding box center [334, 93] width 509 height 77
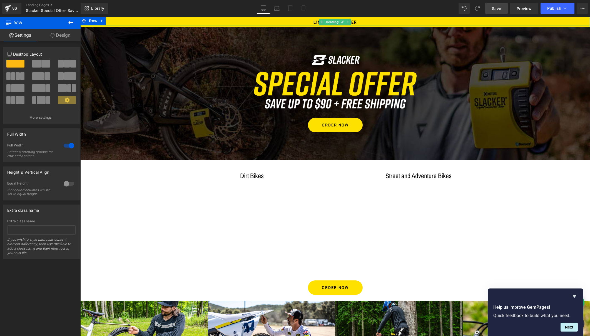
click at [70, 22] on icon at bounding box center [70, 22] width 7 height 7
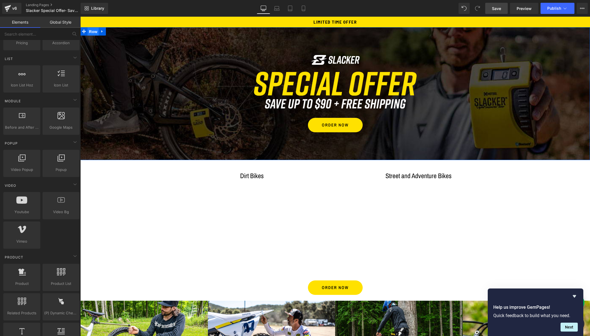
click at [93, 32] on span "Row" at bounding box center [92, 31] width 11 height 8
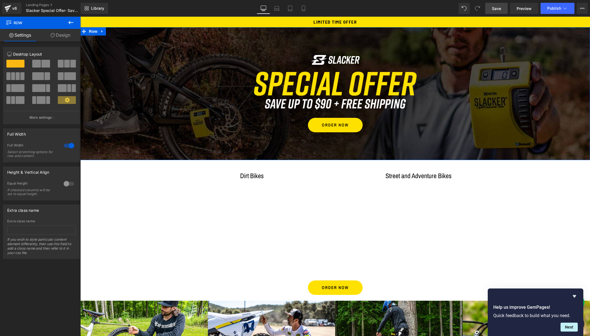
click at [64, 36] on link "Design" at bounding box center [60, 35] width 40 height 12
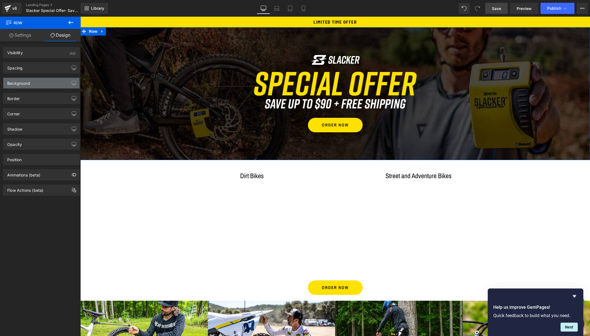
click at [32, 83] on div "Background" at bounding box center [41, 83] width 76 height 11
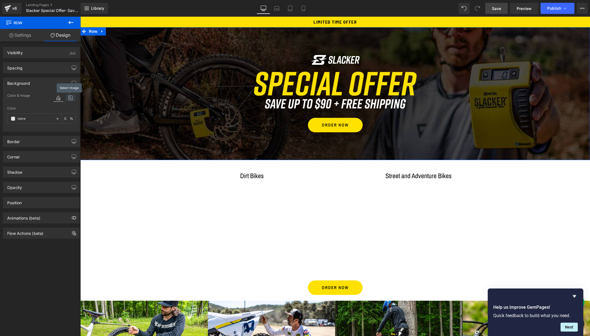
click at [69, 97] on icon at bounding box center [71, 97] width 10 height 7
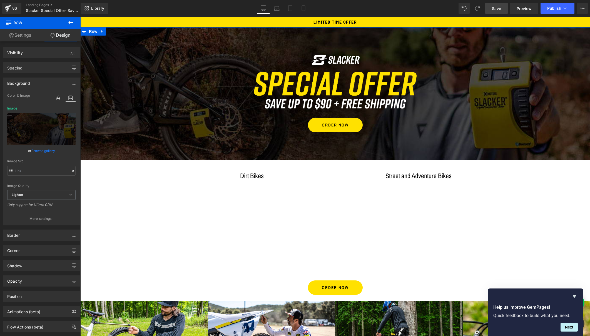
click at [41, 151] on link "Browse gallery" at bounding box center [43, 151] width 24 height 10
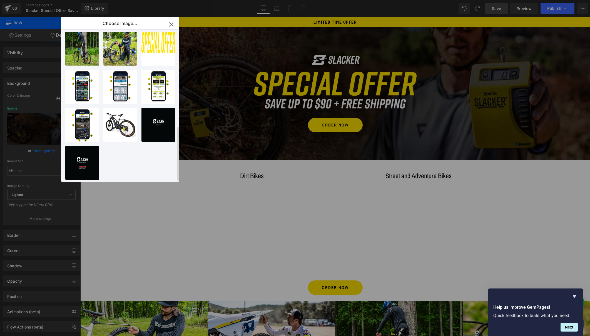
scroll to position [274, 0]
click at [171, 24] on icon "button" at bounding box center [171, 24] width 9 height 9
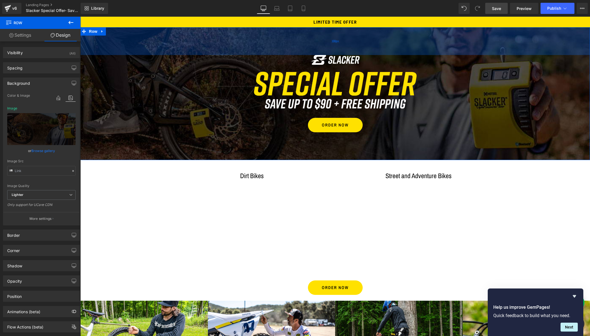
click at [144, 53] on div "100px" at bounding box center [334, 41] width 509 height 28
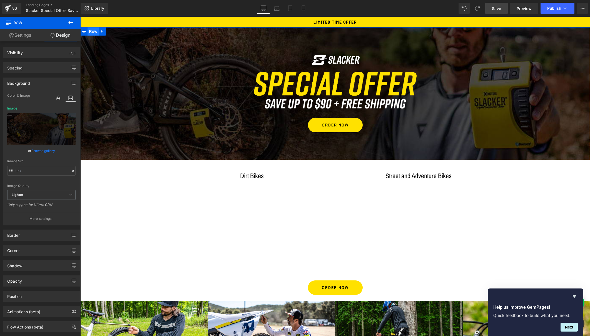
click at [91, 34] on span "Row" at bounding box center [92, 31] width 11 height 8
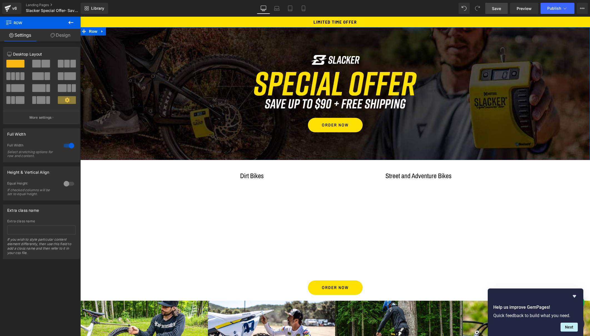
click at [61, 32] on link "Design" at bounding box center [60, 35] width 40 height 12
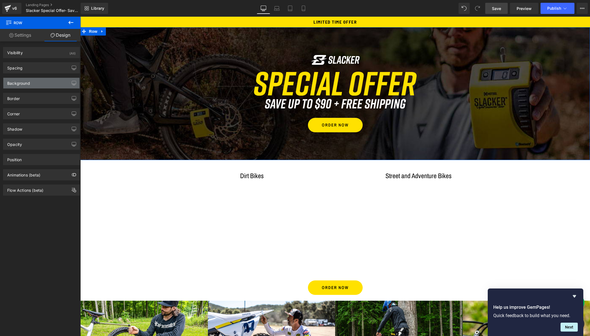
click at [31, 81] on div "Background" at bounding box center [41, 83] width 76 height 11
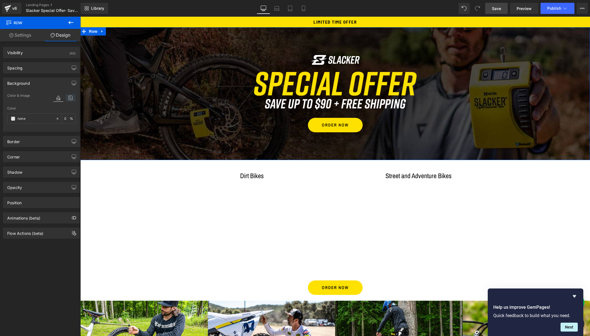
click at [68, 98] on icon at bounding box center [71, 97] width 10 height 7
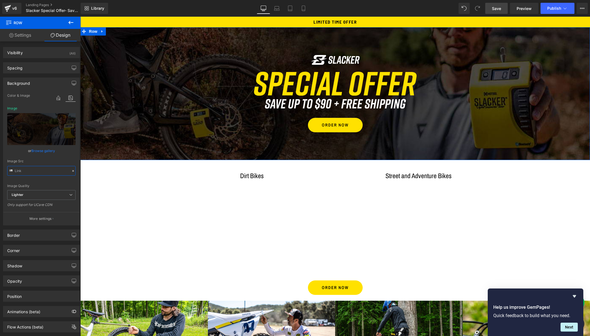
click at [31, 171] on input "text" at bounding box center [41, 171] width 68 height 10
paste input "5d8ee768-b646-4d9e-9d5a-b0444adbf25a/-/format/auto/-/preview/3000x3000/-/qualit…"
type input "[URL][DOMAIN_NAME]"
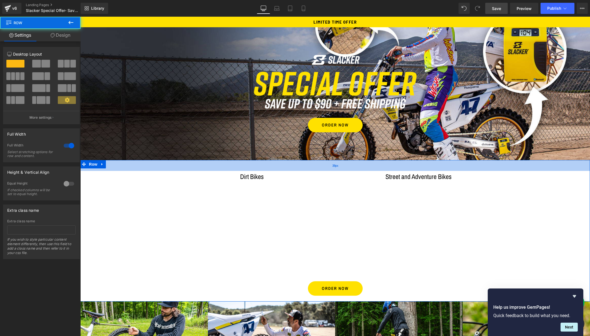
click at [148, 160] on div "39px" at bounding box center [334, 165] width 509 height 11
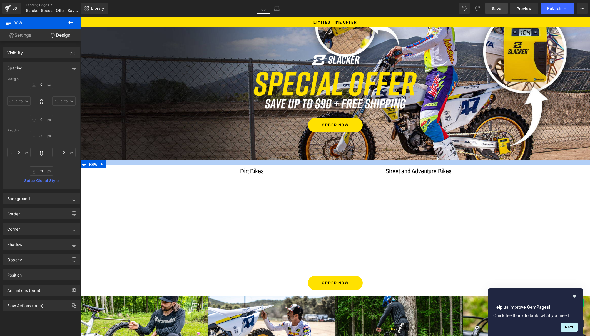
drag, startPoint x: 148, startPoint y: 160, endPoint x: 148, endPoint y: 155, distance: 5.6
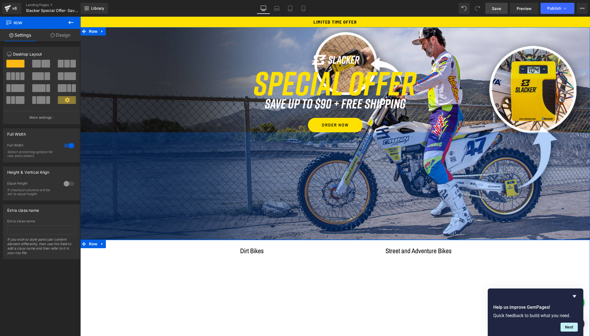
drag, startPoint x: 153, startPoint y: 140, endPoint x: 145, endPoint y: 219, distance: 80.1
click at [145, 219] on div "387px" at bounding box center [334, 185] width 509 height 107
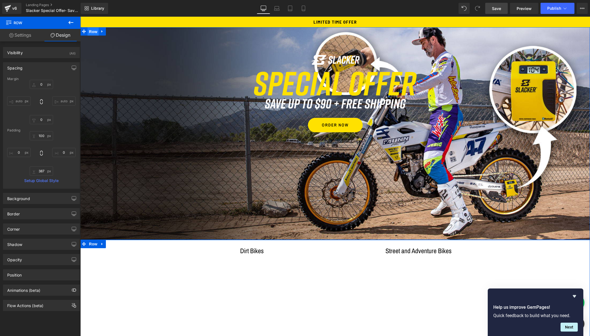
click at [91, 33] on span "Row" at bounding box center [92, 31] width 11 height 8
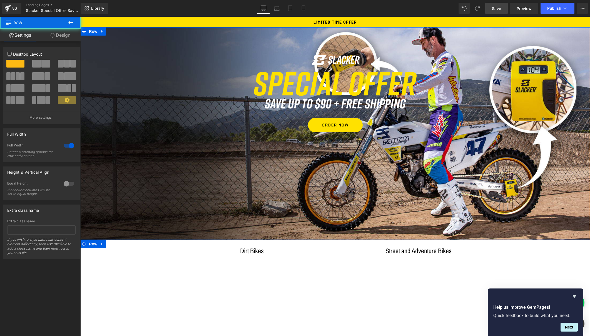
click at [136, 76] on div "Image Image Row ORDER NOW Button" at bounding box center [334, 93] width 509 height 77
click at [180, 58] on span "Row" at bounding box center [181, 59] width 11 height 8
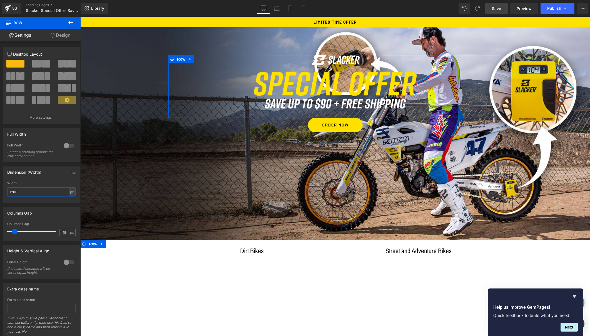
drag, startPoint x: 23, startPoint y: 192, endPoint x: 8, endPoint y: 192, distance: 15.3
click at [8, 192] on input "1200" at bounding box center [41, 191] width 68 height 9
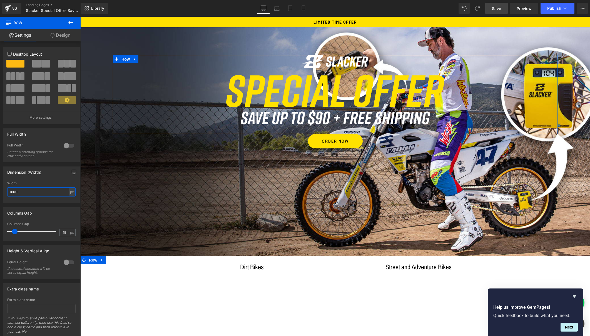
type input "1600"
click at [38, 63] on span at bounding box center [36, 64] width 9 height 8
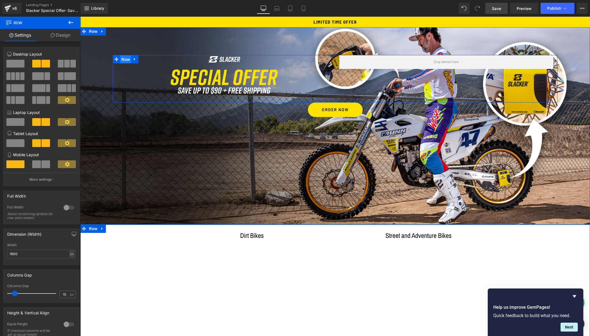
click at [124, 57] on span "Row" at bounding box center [125, 59] width 11 height 8
click at [64, 206] on div at bounding box center [68, 207] width 13 height 9
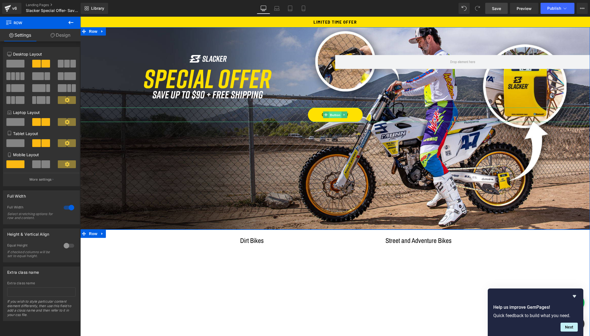
click at [335, 114] on span "Button" at bounding box center [335, 114] width 13 height 7
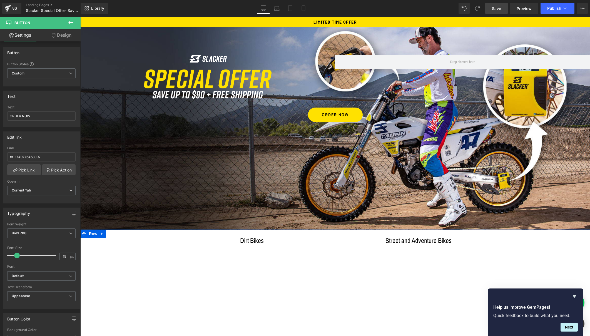
click at [69, 20] on icon at bounding box center [70, 22] width 7 height 7
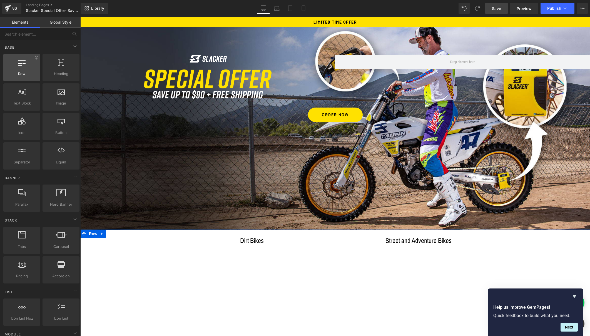
scroll to position [0, 0]
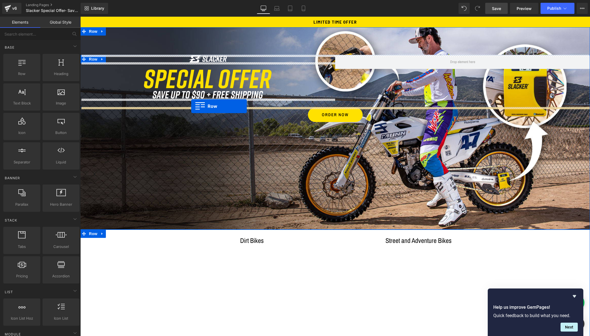
drag, startPoint x: 104, startPoint y: 87, endPoint x: 191, endPoint y: 106, distance: 89.2
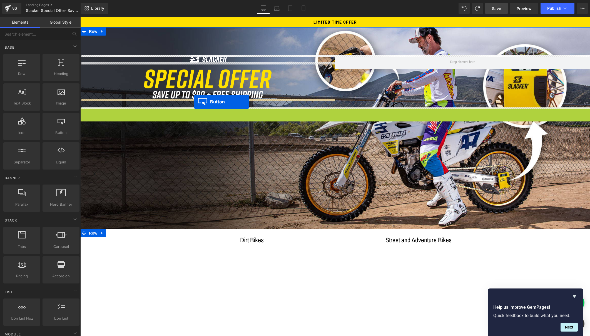
drag, startPoint x: 324, startPoint y: 113, endPoint x: 194, endPoint y: 102, distance: 131.3
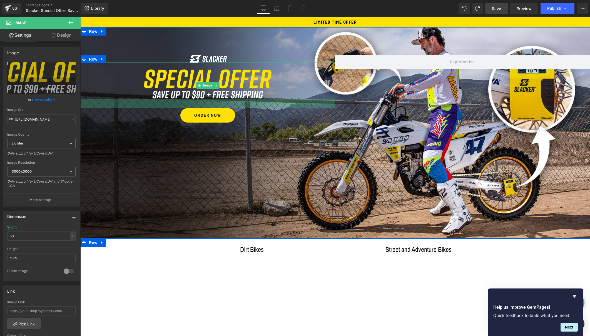
drag, startPoint x: 137, startPoint y: 97, endPoint x: 137, endPoint y: 106, distance: 8.9
click at [137, 106] on div "32px" at bounding box center [207, 103] width 255 height 9
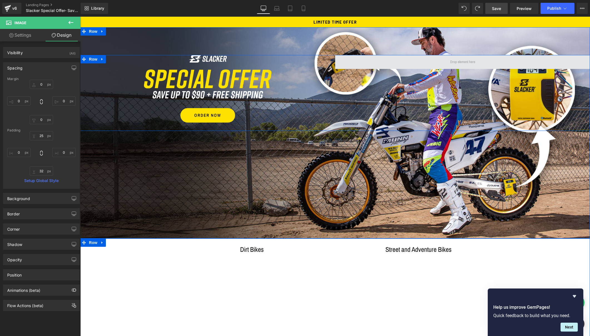
click at [426, 62] on span at bounding box center [462, 62] width 255 height 14
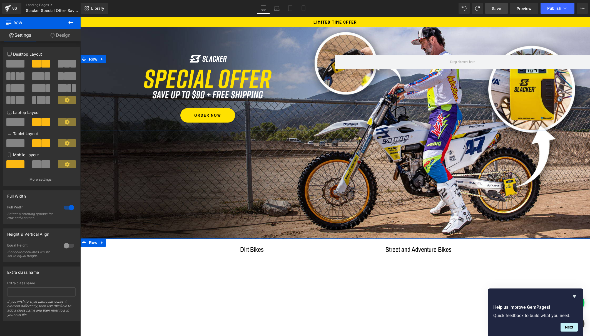
click at [17, 62] on span at bounding box center [15, 64] width 18 height 8
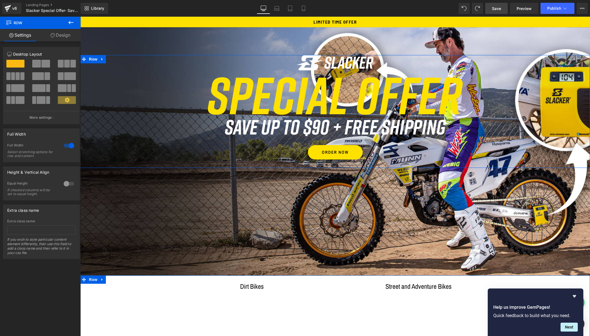
click at [37, 63] on span at bounding box center [36, 64] width 9 height 8
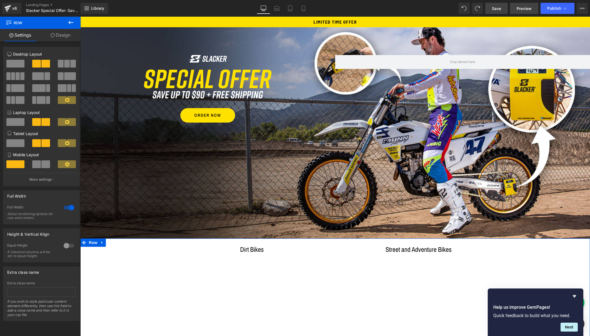
click at [525, 9] on span "Preview" at bounding box center [523, 9] width 15 height 6
click at [497, 8] on span "Save" at bounding box center [496, 9] width 9 height 6
click at [525, 6] on span "Preview" at bounding box center [523, 9] width 15 height 6
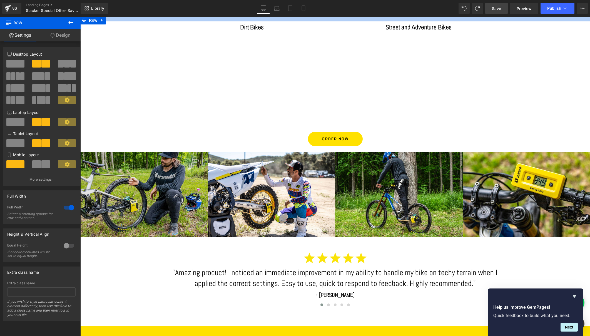
scroll to position [226, 0]
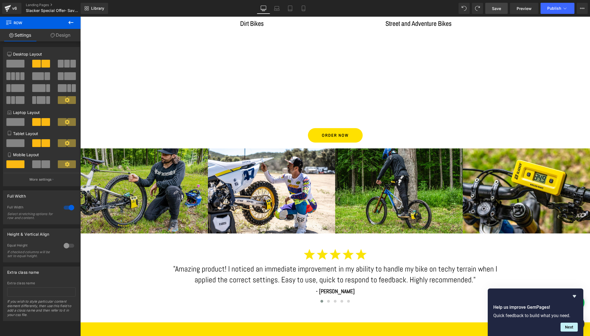
click at [150, 205] on img at bounding box center [143, 190] width 127 height 85
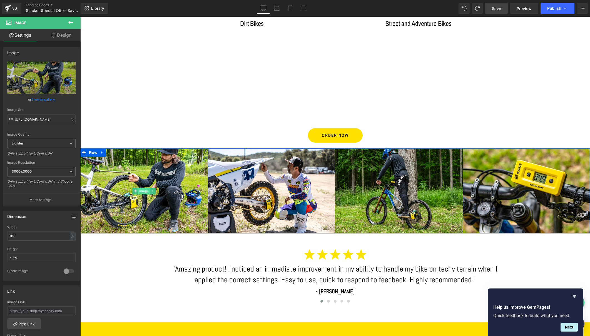
click at [141, 189] on span "Image" at bounding box center [144, 190] width 12 height 7
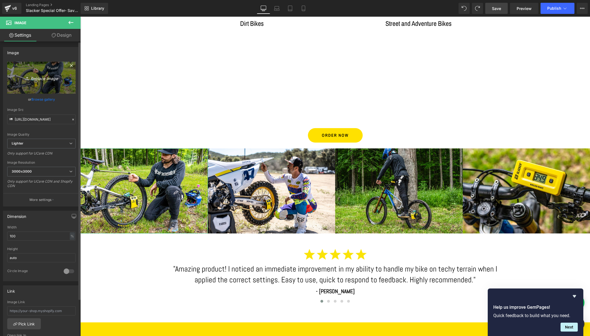
click at [39, 76] on icon "Replace Image" at bounding box center [41, 77] width 44 height 7
type input "C:\fakepath\step1.jpg"
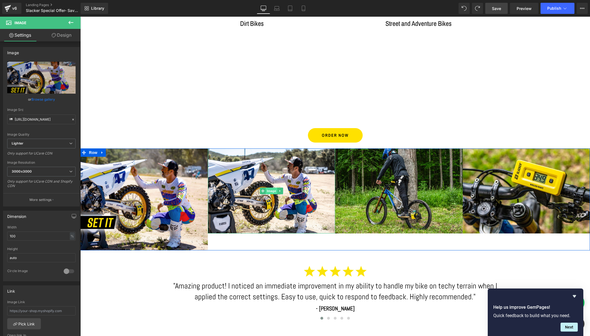
click at [269, 191] on span "Image" at bounding box center [272, 190] width 12 height 7
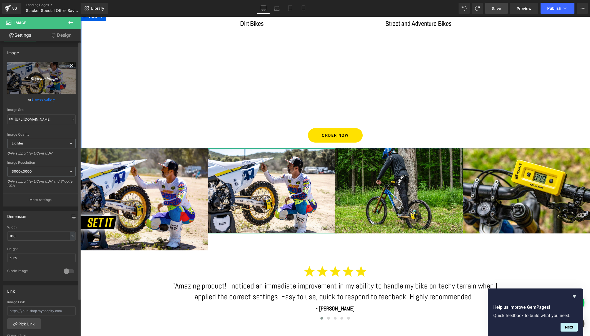
click at [43, 79] on icon "Replace Image" at bounding box center [41, 77] width 44 height 7
type input "C:\fakepath\step2.jpg"
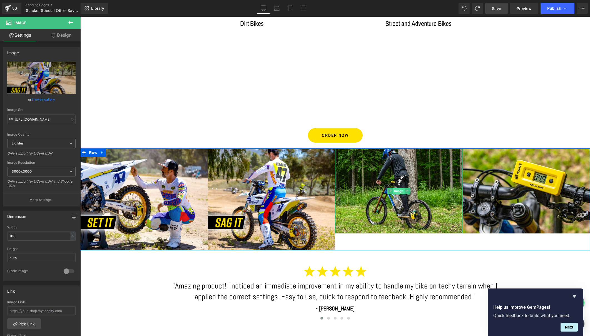
click at [398, 190] on span "Image" at bounding box center [399, 190] width 12 height 7
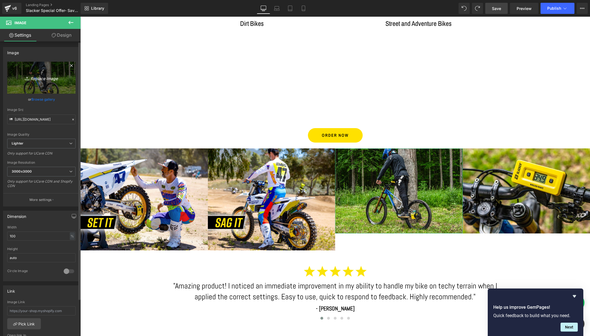
click at [43, 79] on icon "Replace Image" at bounding box center [41, 77] width 44 height 7
type input "C:\fakepath\step3.jpg"
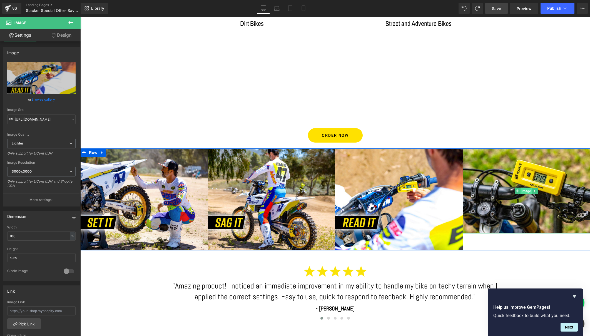
click at [525, 189] on span "Image" at bounding box center [526, 190] width 12 height 7
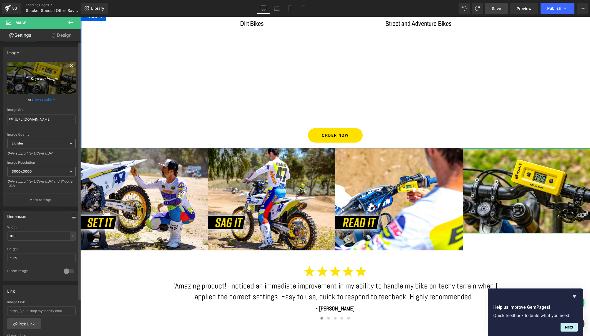
click at [41, 77] on icon "Replace Image" at bounding box center [41, 77] width 44 height 7
type input "C:\fakepath\step4.jpg"
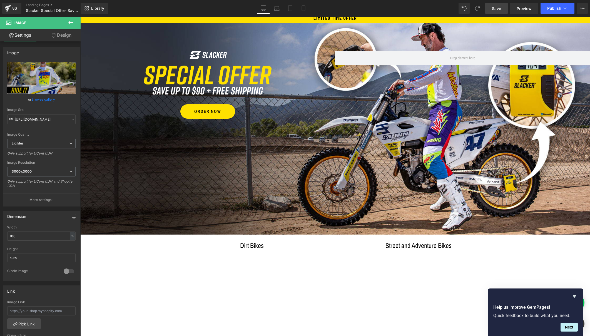
scroll to position [6, 0]
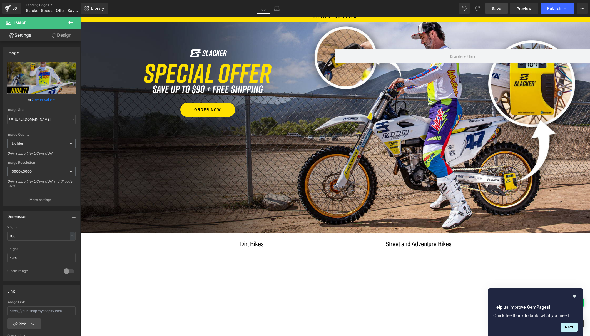
click at [496, 9] on span "Save" at bounding box center [496, 9] width 9 height 6
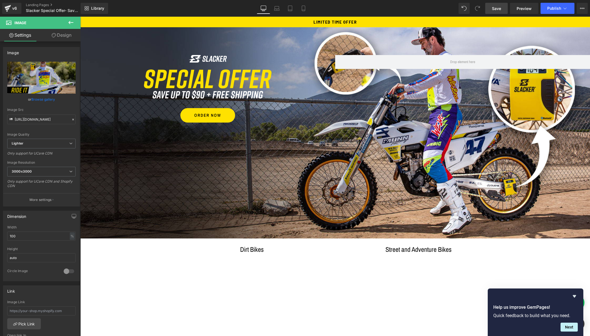
scroll to position [0, 0]
click at [498, 8] on span "Save" at bounding box center [496, 9] width 9 height 6
click at [525, 8] on span "Preview" at bounding box center [523, 9] width 15 height 6
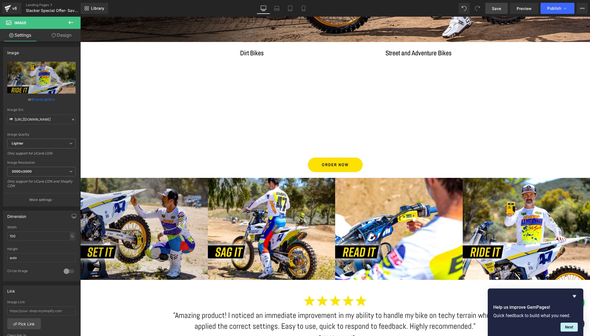
scroll to position [187, 0]
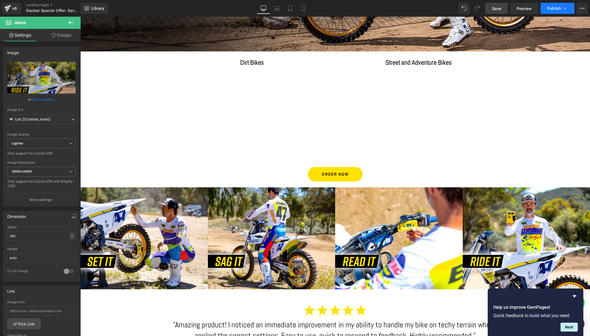
click at [565, 7] on icon at bounding box center [565, 9] width 6 height 6
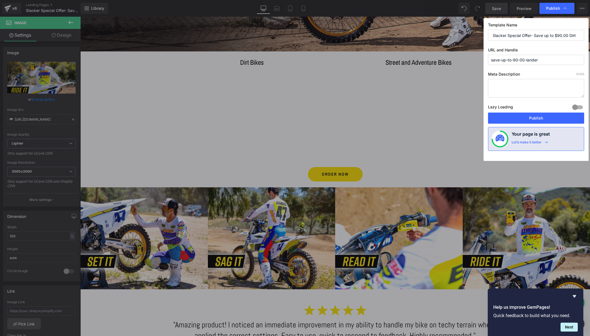
drag, startPoint x: 542, startPoint y: 60, endPoint x: 518, endPoint y: 61, distance: 23.9
click at [518, 61] on input "save-up-to-90-00-lander" at bounding box center [536, 60] width 96 height 10
drag, startPoint x: 519, startPoint y: 60, endPoint x: 488, endPoint y: 60, distance: 30.3
click at [488, 60] on input "save-up-to-90" at bounding box center [536, 60] width 96 height 10
type input "slacker-special-offer-save-90"
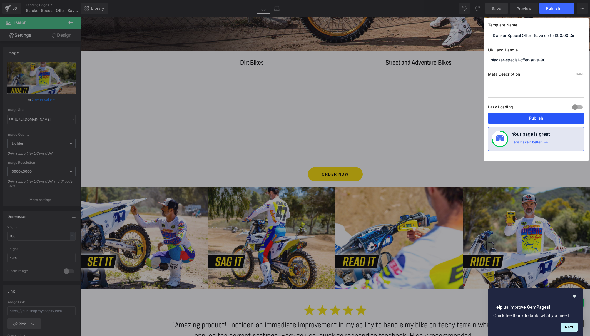
click at [530, 117] on button "Publish" at bounding box center [536, 117] width 96 height 11
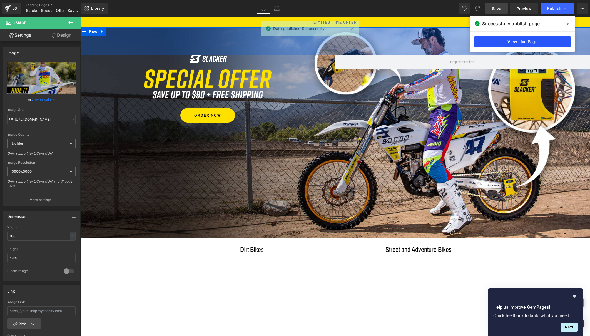
click at [517, 41] on link "View Live Page" at bounding box center [522, 41] width 96 height 11
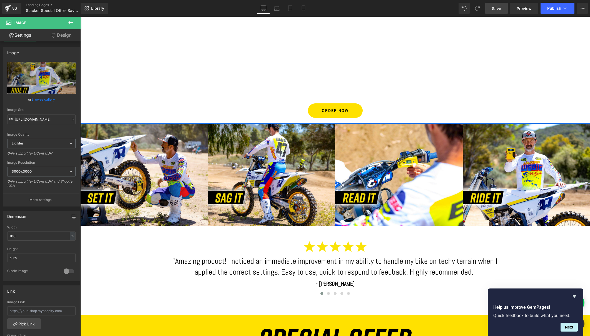
scroll to position [261, 0]
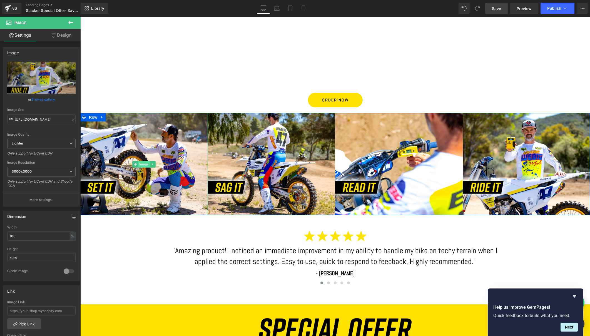
click at [141, 164] on span "Image" at bounding box center [144, 164] width 12 height 7
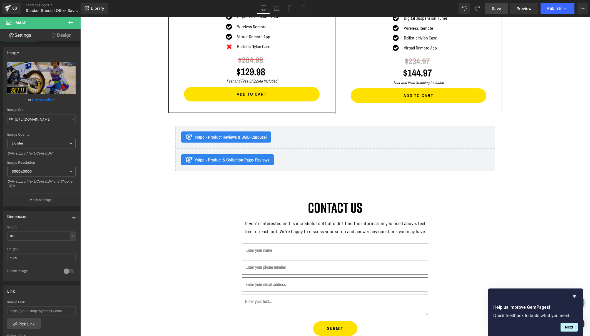
scroll to position [796, 0]
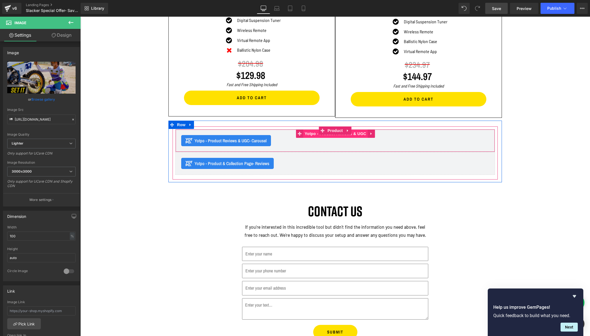
click at [310, 132] on span "Yotpo - Product Reviews & UGC" at bounding box center [335, 133] width 64 height 8
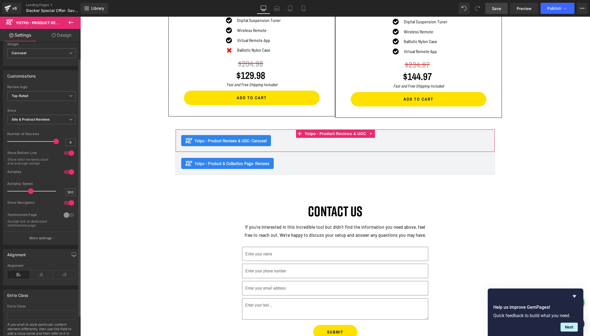
scroll to position [24, 0]
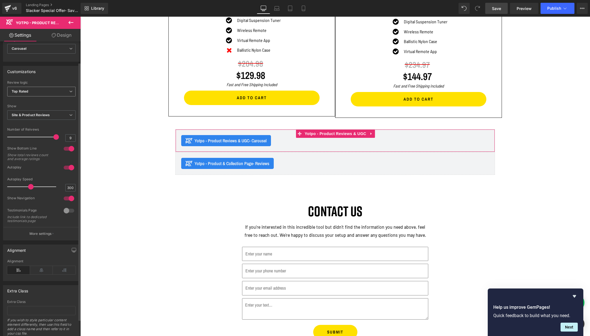
click at [69, 90] on icon at bounding box center [70, 91] width 3 height 3
click at [35, 108] on div "Most Recent" at bounding box center [26, 110] width 20 height 4
click at [497, 7] on span "Save" at bounding box center [496, 9] width 9 height 6
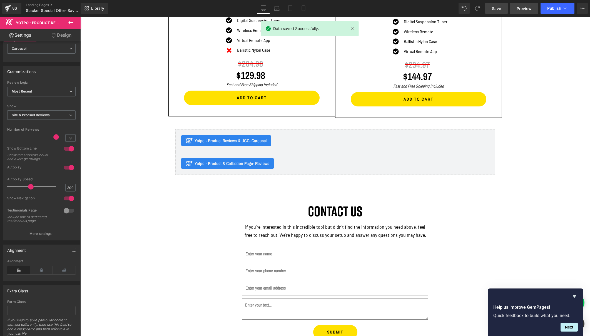
click at [525, 9] on span "Preview" at bounding box center [523, 9] width 15 height 6
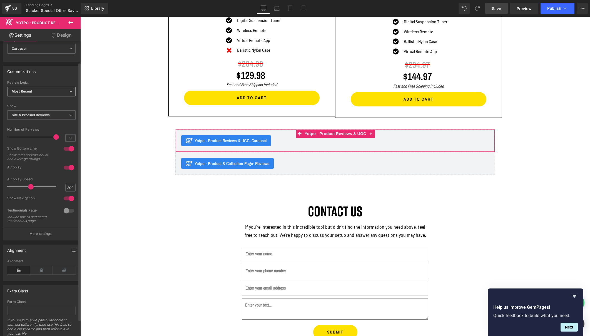
click at [52, 92] on span "Most Recent" at bounding box center [41, 92] width 68 height 10
click at [28, 99] on div "Top Rated" at bounding box center [24, 101] width 16 height 4
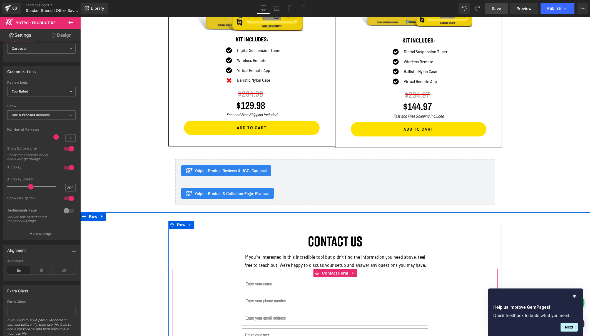
scroll to position [755, 0]
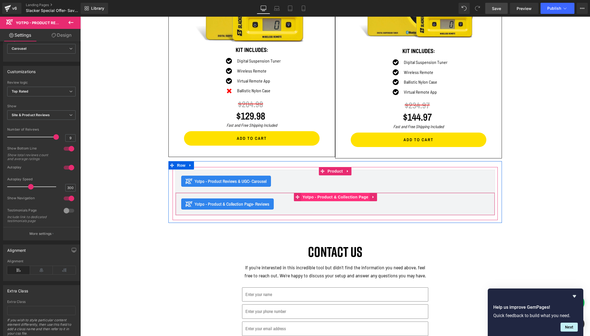
click at [338, 196] on span "Yotpo - Product & Collection Page" at bounding box center [335, 197] width 69 height 8
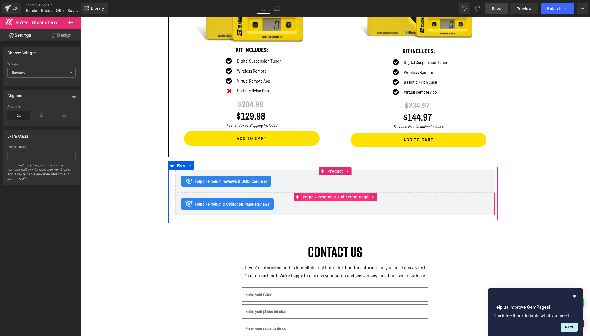
click at [328, 197] on span "Yotpo - Product & Collection Page" at bounding box center [335, 197] width 69 height 8
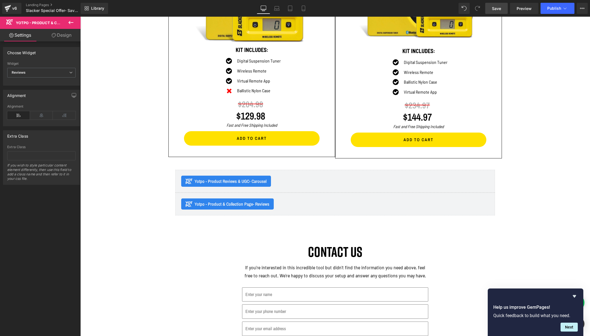
click at [498, 8] on span "Save" at bounding box center [496, 9] width 9 height 6
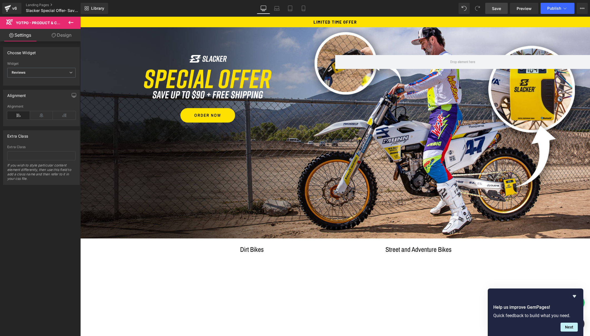
scroll to position [0, 0]
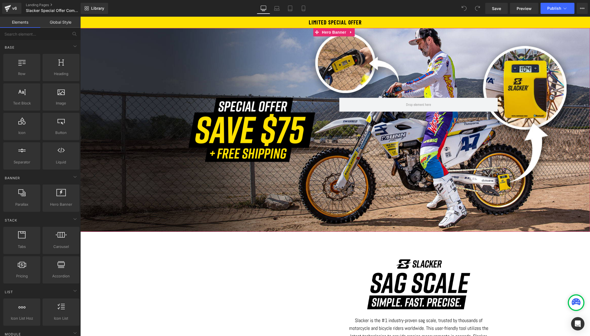
click at [186, 84] on div "Image Row" at bounding box center [334, 130] width 509 height 204
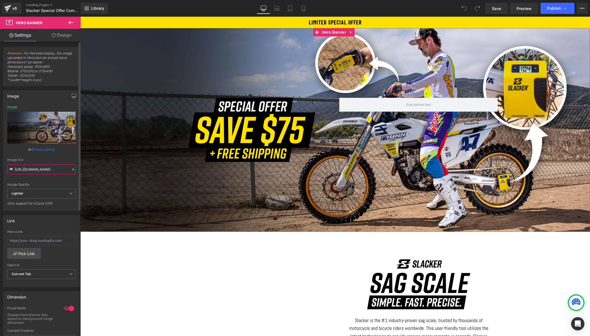
click at [42, 171] on input "[URL][DOMAIN_NAME]" at bounding box center [41, 169] width 68 height 10
click at [207, 69] on div "Image Row" at bounding box center [334, 130] width 509 height 204
